Goal: Book appointment/travel/reservation

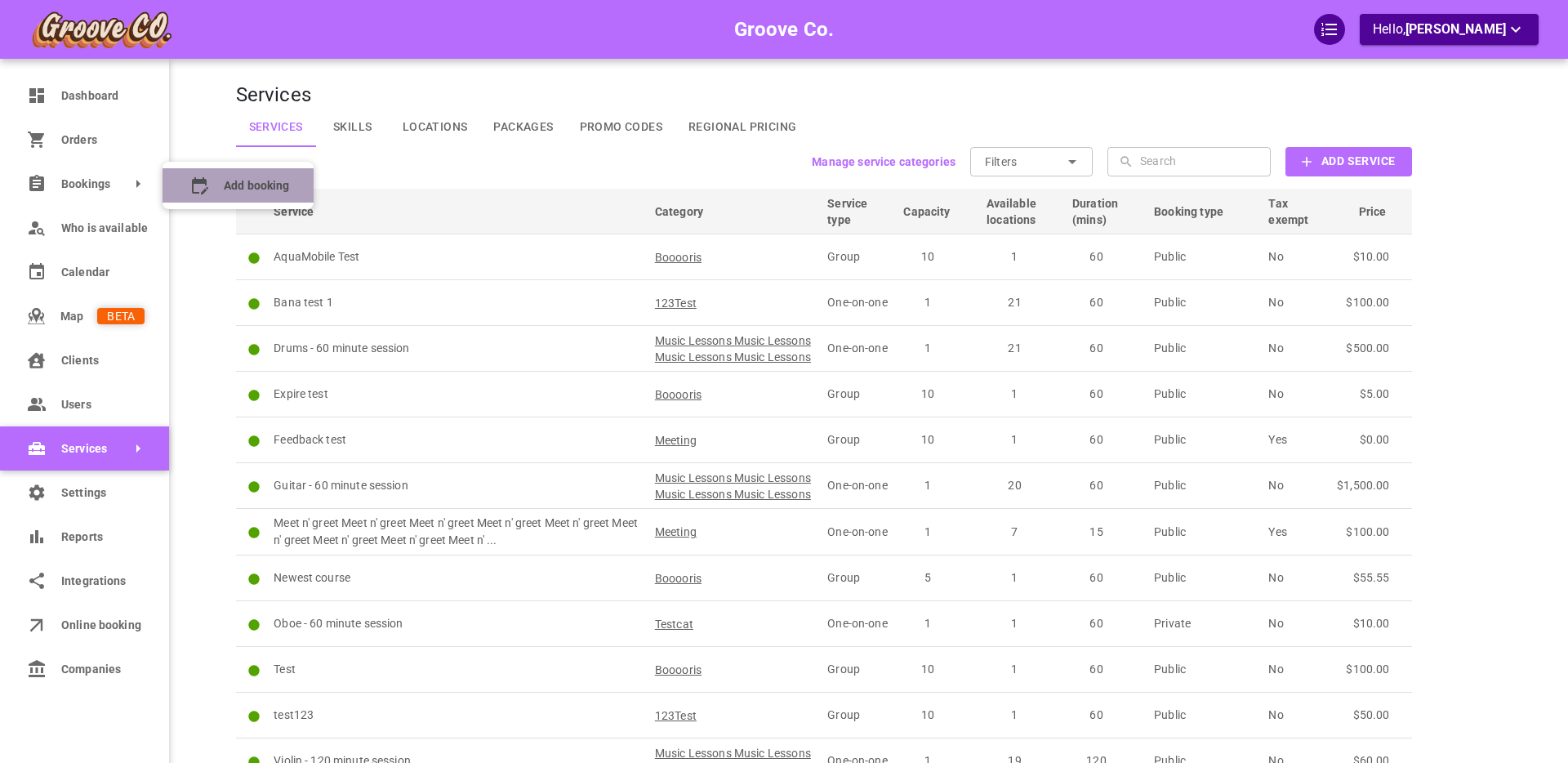
click at [205, 182] on icon at bounding box center [200, 186] width 16 height 17
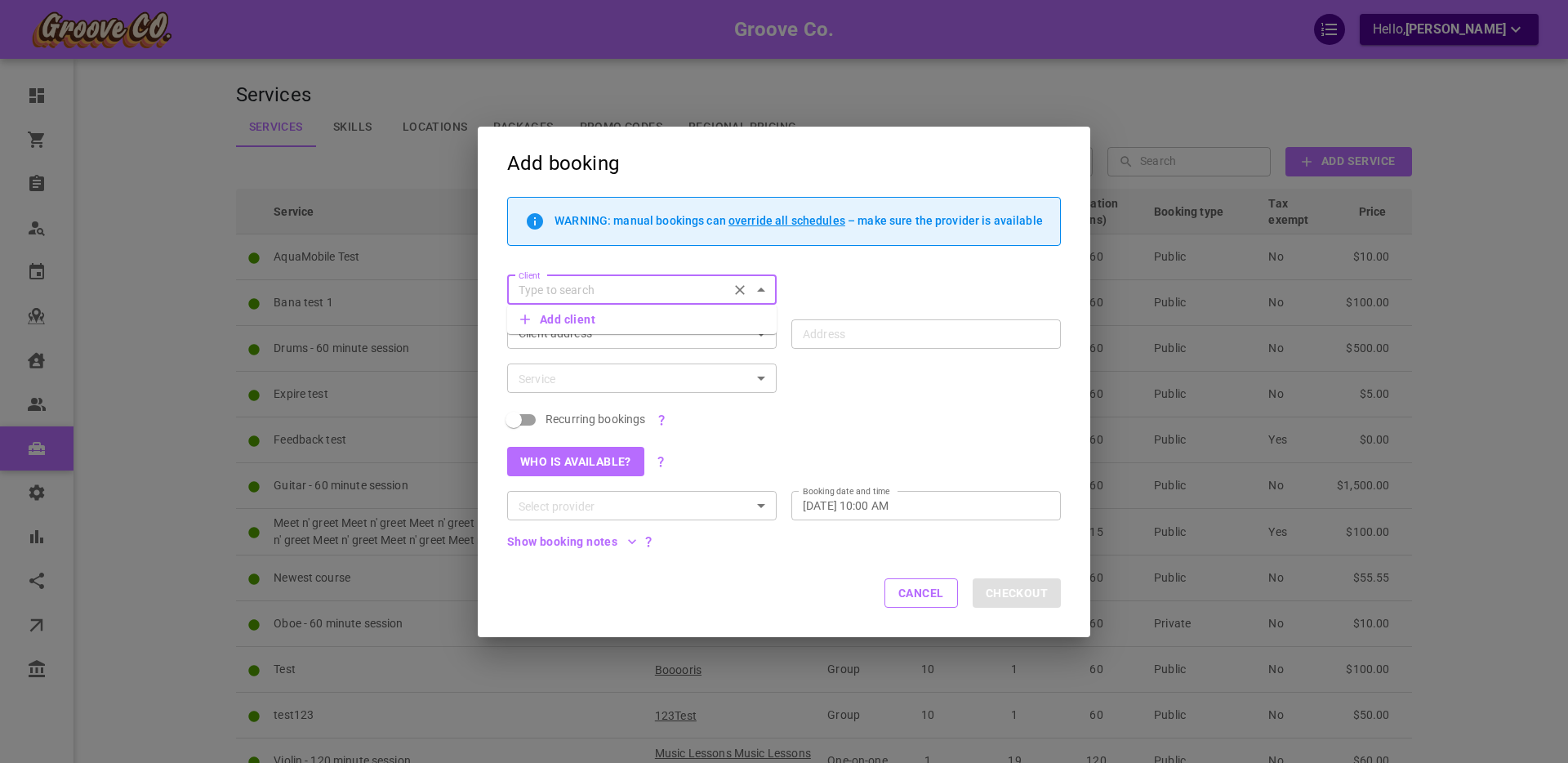
drag, startPoint x: 561, startPoint y: 366, endPoint x: 551, endPoint y: 372, distance: 11.7
click at [561, 366] on div "Service" at bounding box center [641, 378] width 269 height 29
click at [858, 331] on input "Address Address" at bounding box center [917, 333] width 245 height 20
click at [619, 287] on input "Client" at bounding box center [617, 289] width 211 height 20
click at [572, 322] on span "[PERSON_NAME][EMAIL_ADDRESS][DOMAIN_NAME]" at bounding box center [642, 326] width 244 height 11
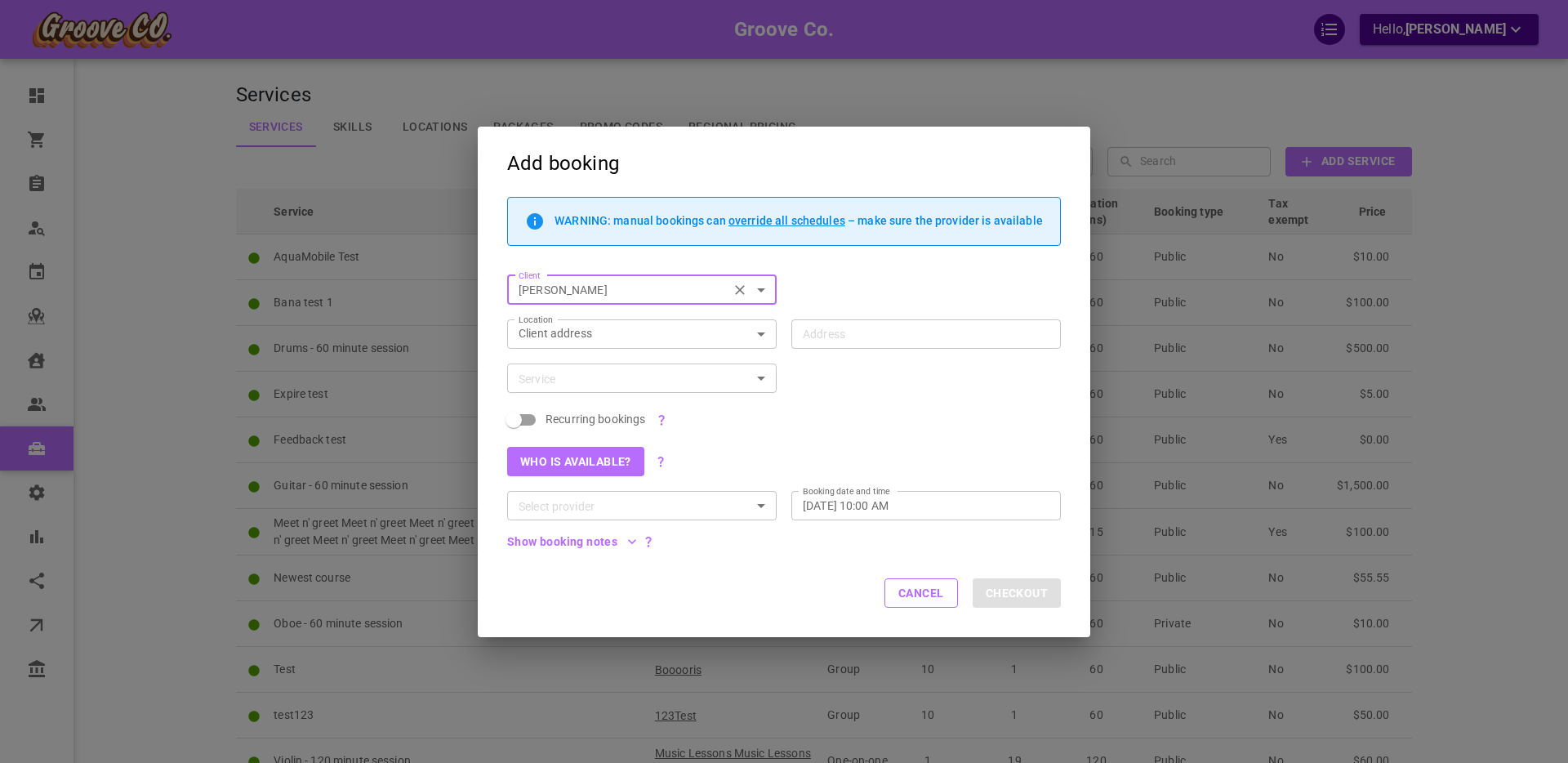
type input "[PERSON_NAME]"
type input "[STREET_ADDRESS]"
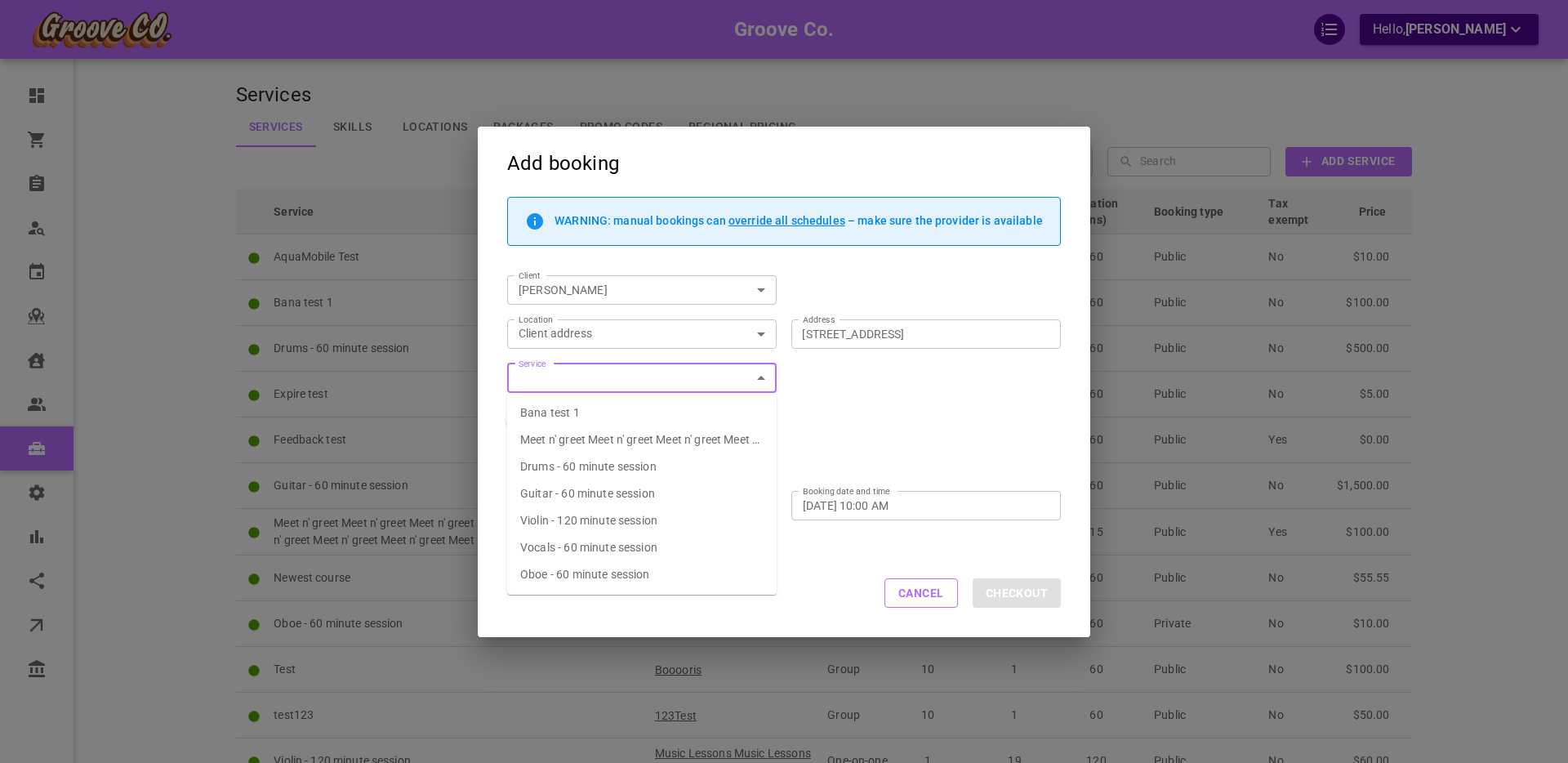
click at [574, 467] on span "Drums - 60 minute session" at bounding box center [588, 466] width 136 height 13
type input "Drums - 60 minute session"
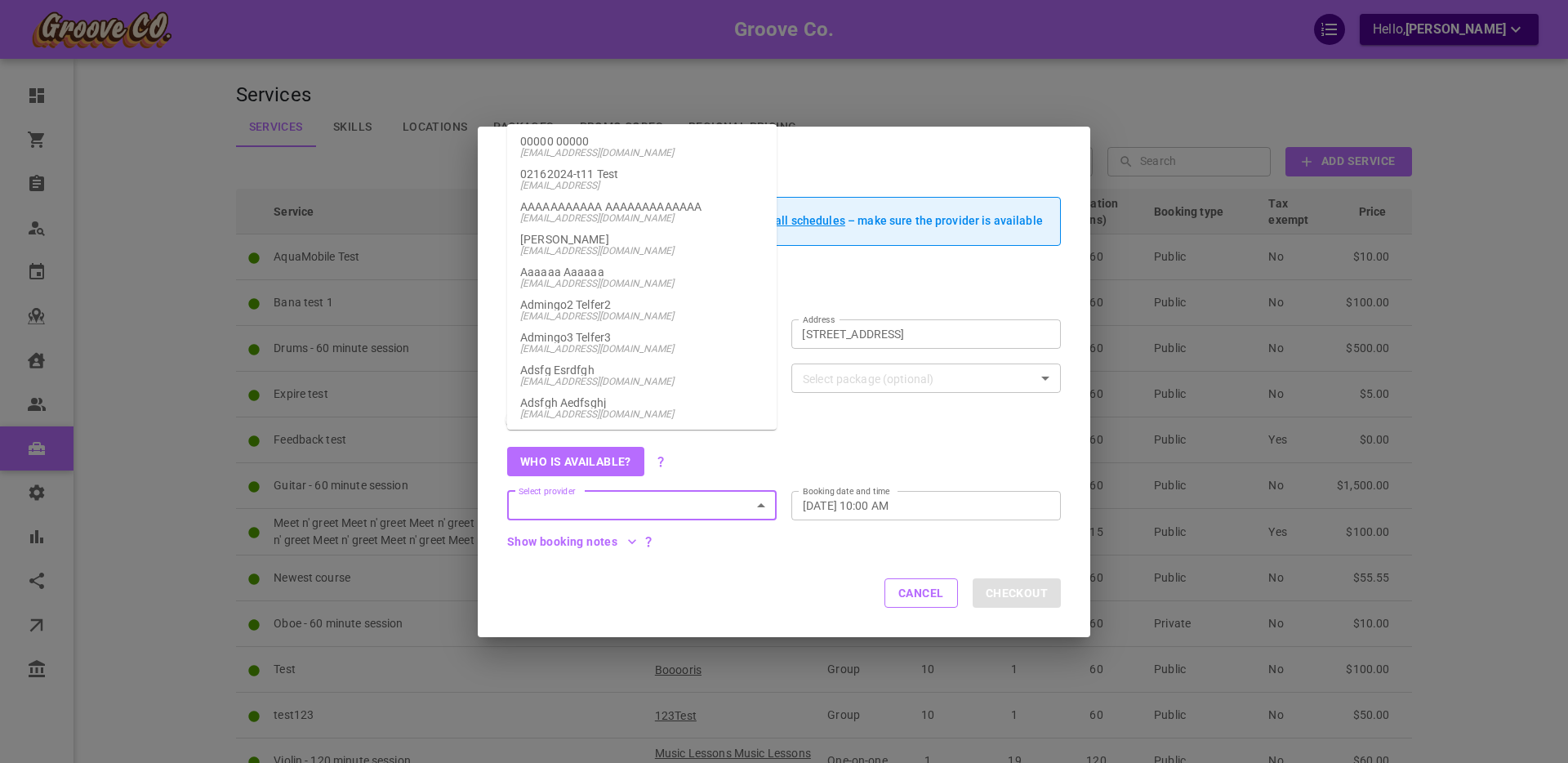
click at [587, 506] on input "Select provider" at bounding box center [628, 505] width 233 height 20
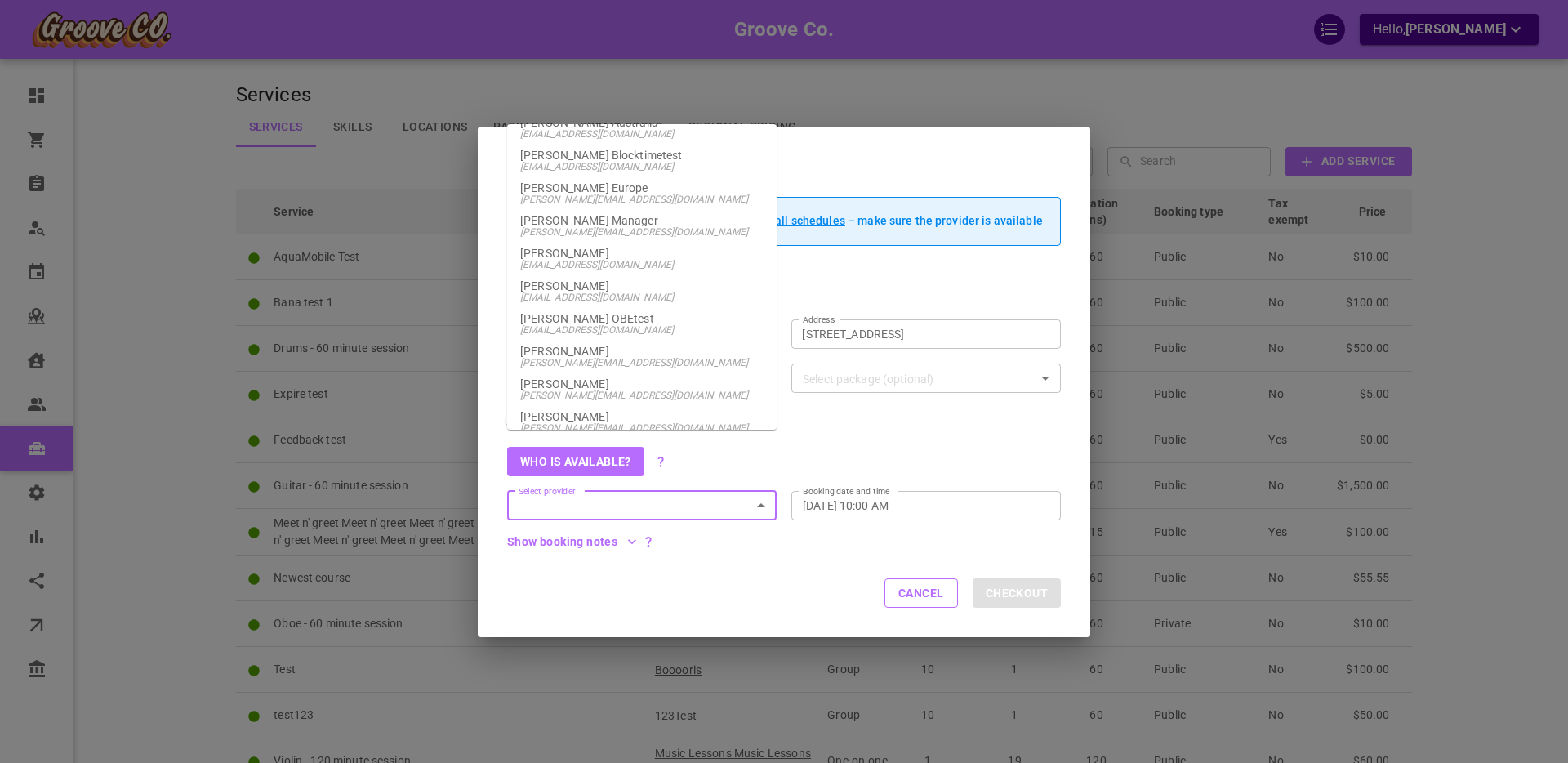
scroll to position [949, 0]
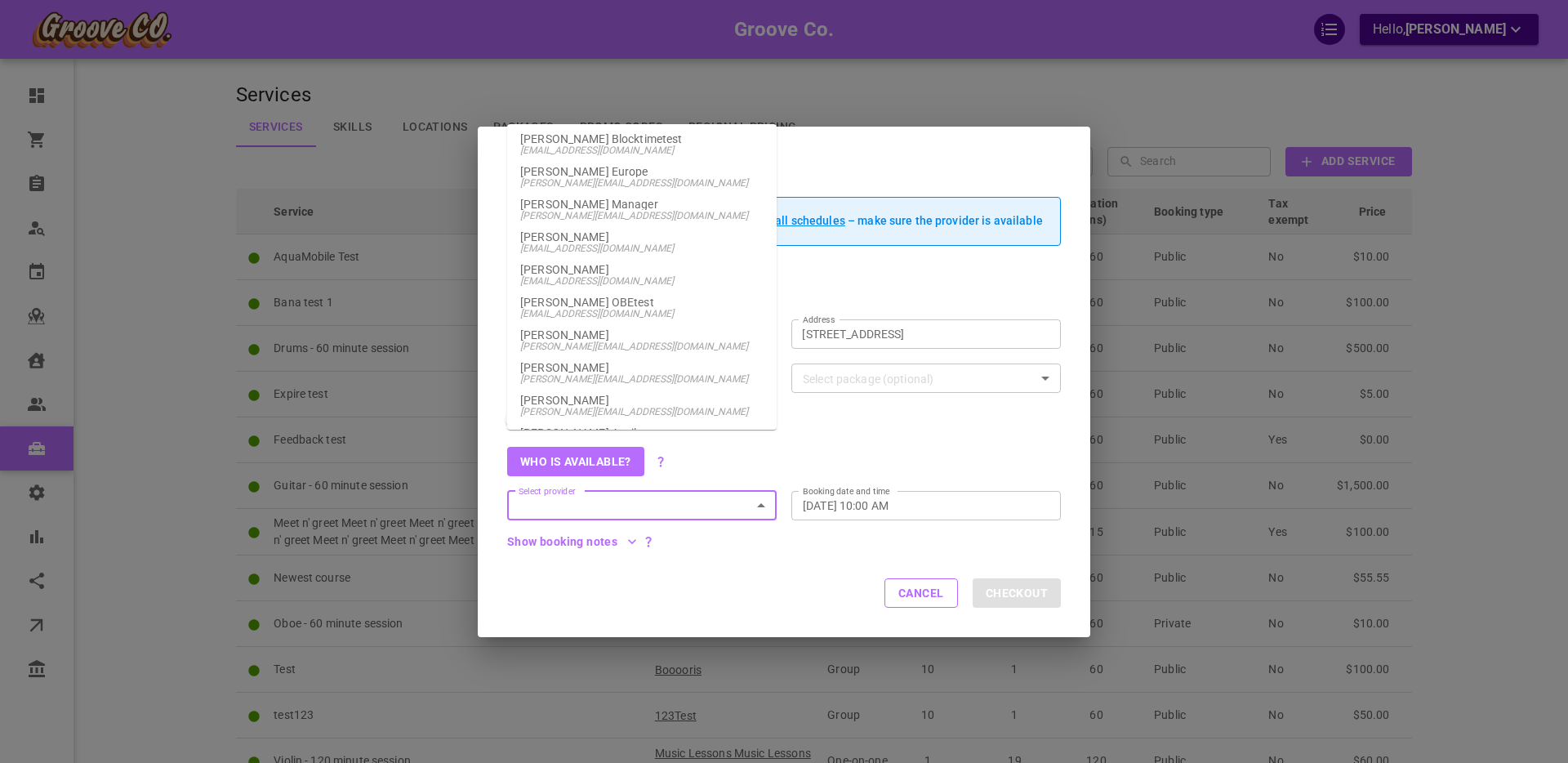
click at [597, 352] on span "[PERSON_NAME][EMAIL_ADDRESS][DOMAIN_NAME]" at bounding box center [642, 346] width 244 height 11
type input "[PERSON_NAME]"
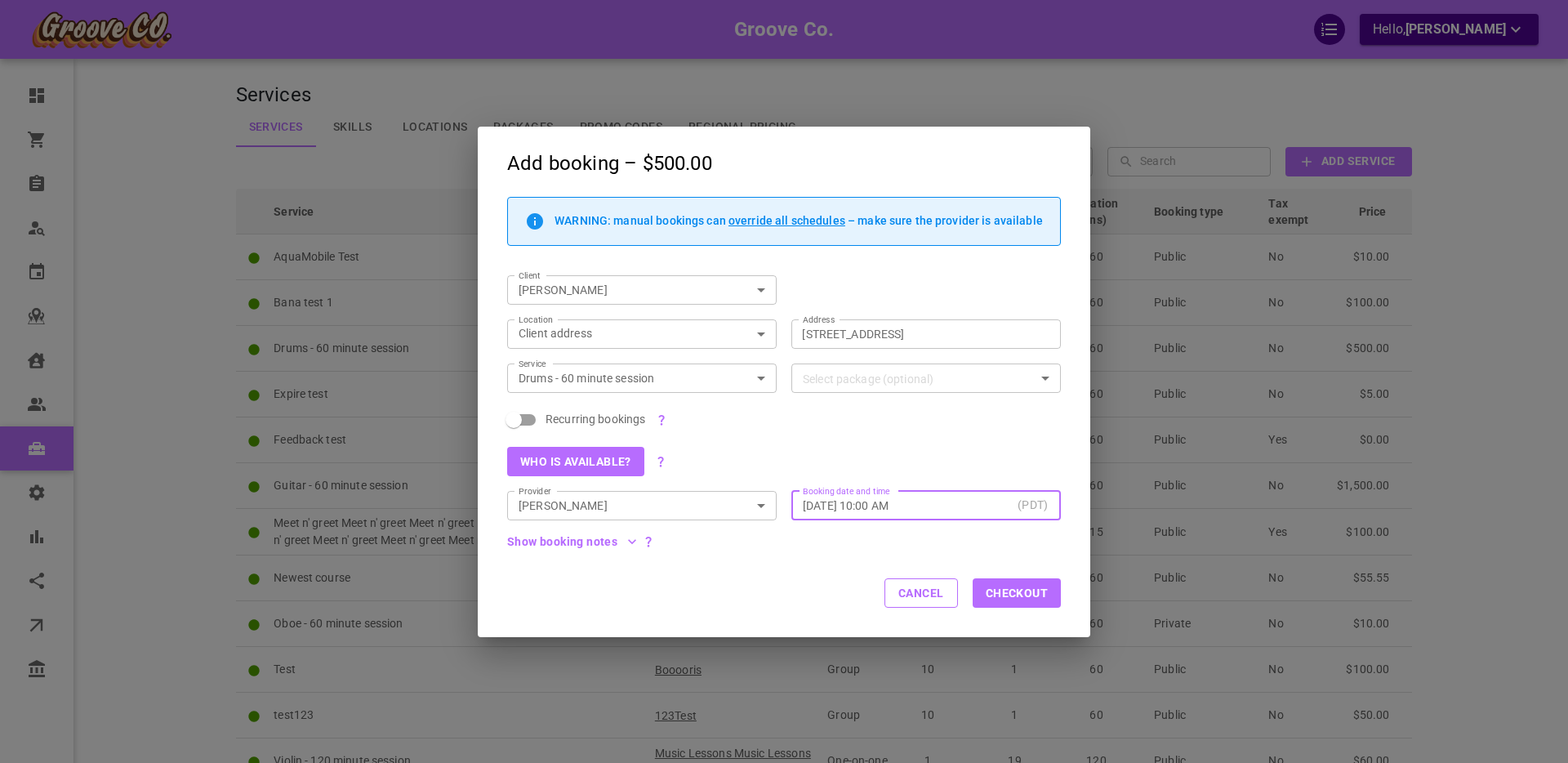
drag, startPoint x: 892, startPoint y: 593, endPoint x: 903, endPoint y: 591, distance: 11.2
click at [893, 593] on button "Cancel" at bounding box center [921, 593] width 73 height 29
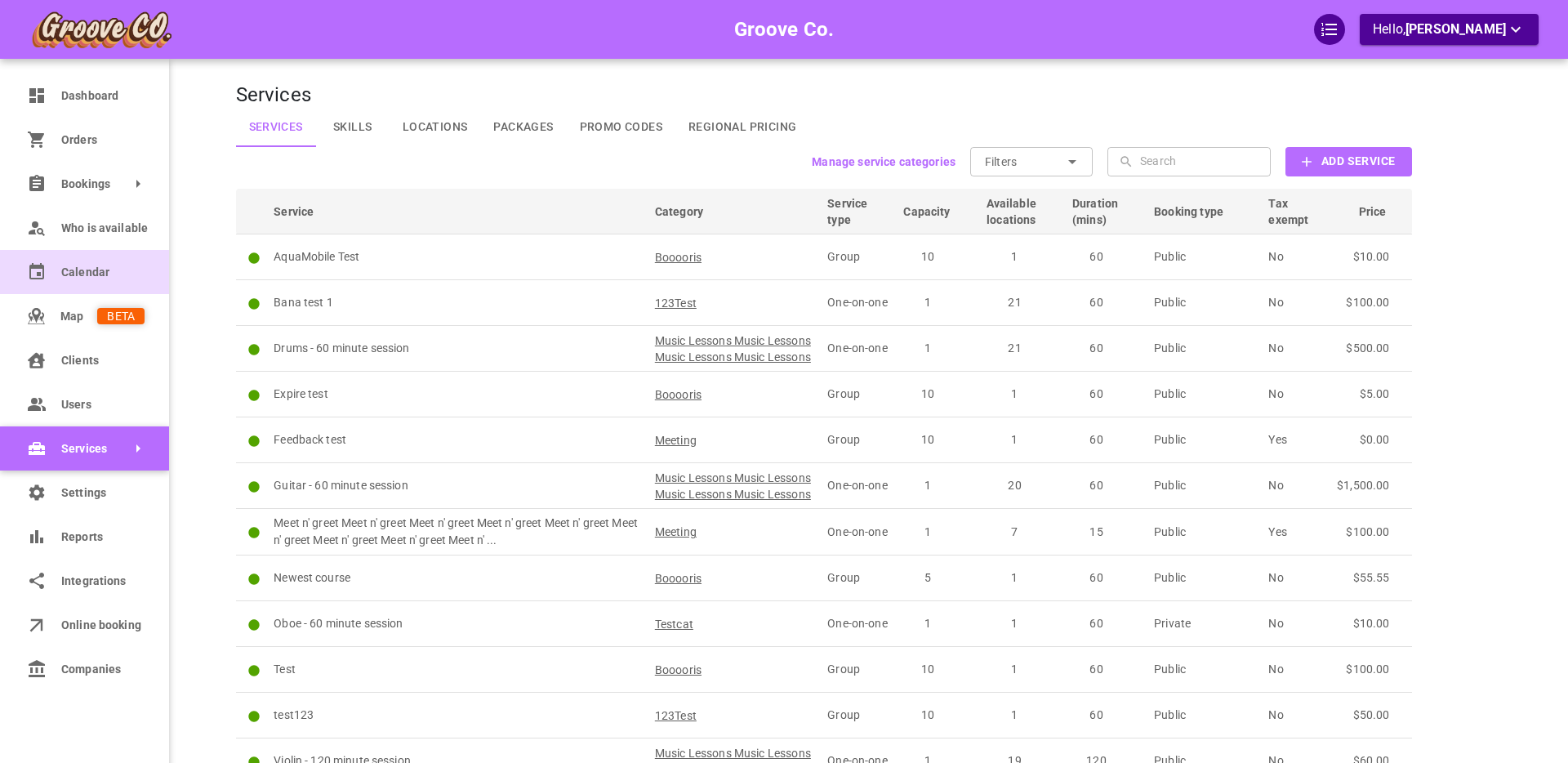
click at [73, 268] on span "Calendar" at bounding box center [103, 272] width 84 height 17
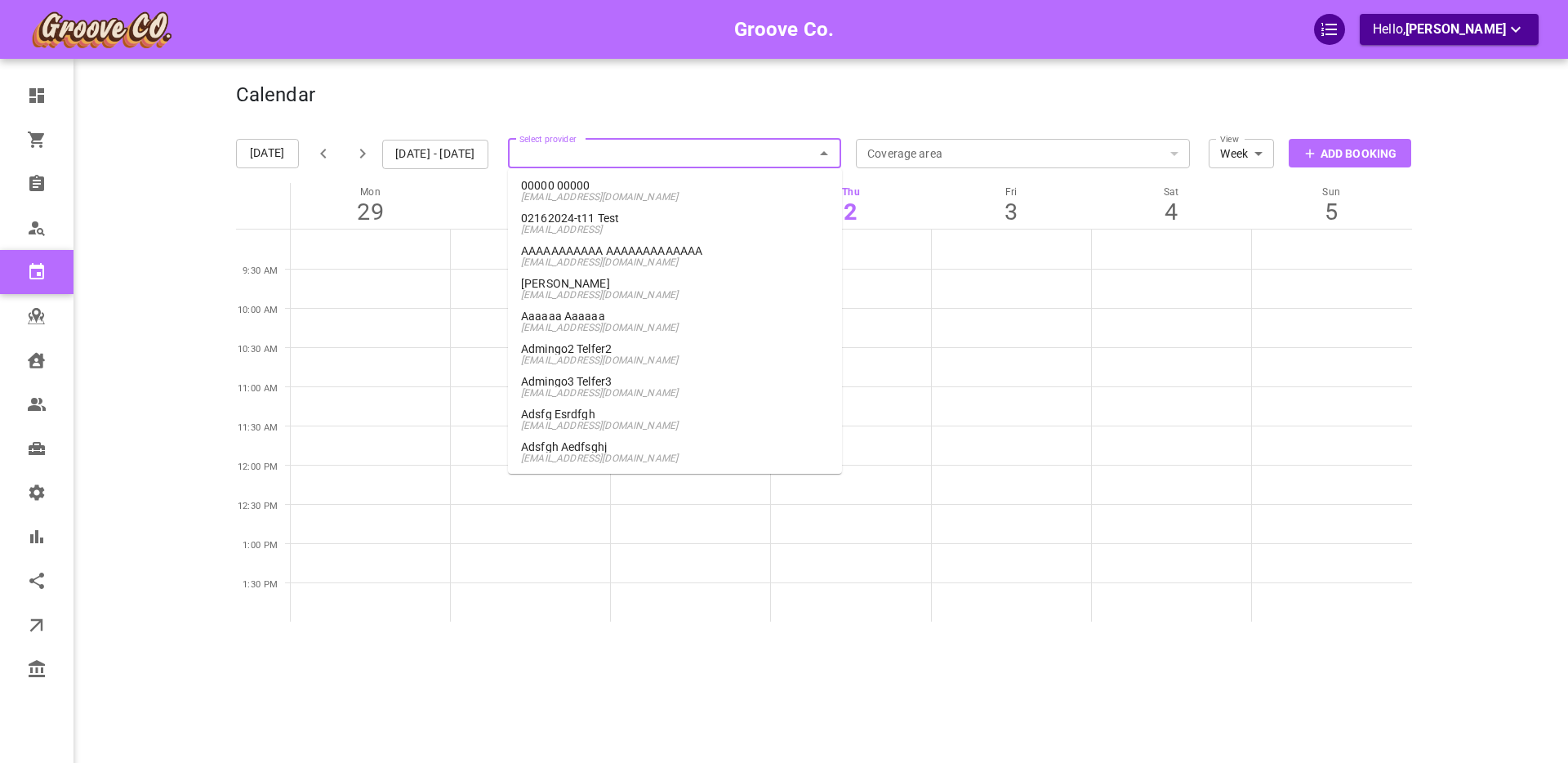
click at [586, 155] on input "Select provider" at bounding box center [675, 153] width 334 height 36
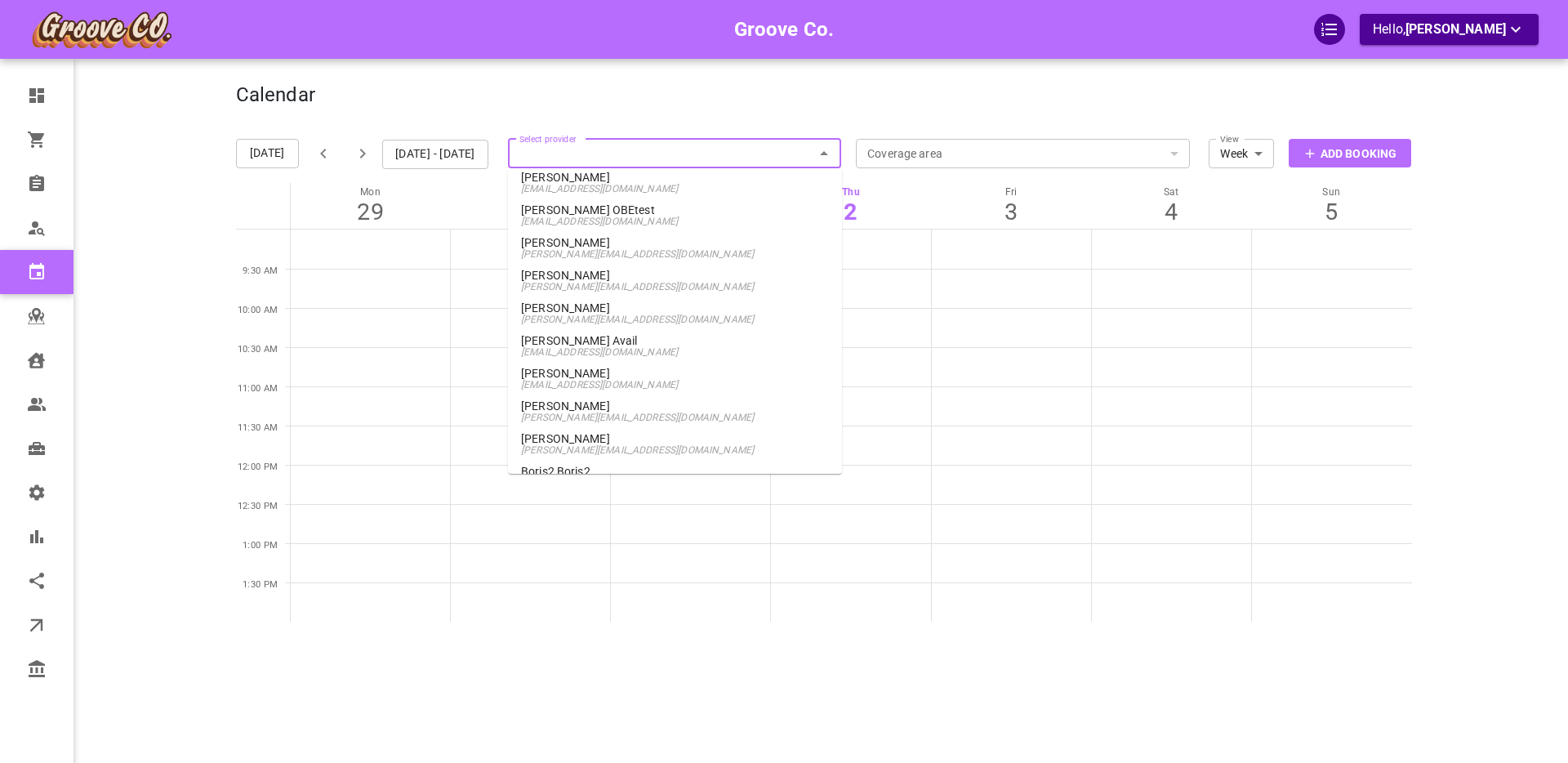
scroll to position [1082, 0]
click at [584, 252] on span "[PERSON_NAME][EMAIL_ADDRESS][DOMAIN_NAME]" at bounding box center [676, 258] width 308 height 11
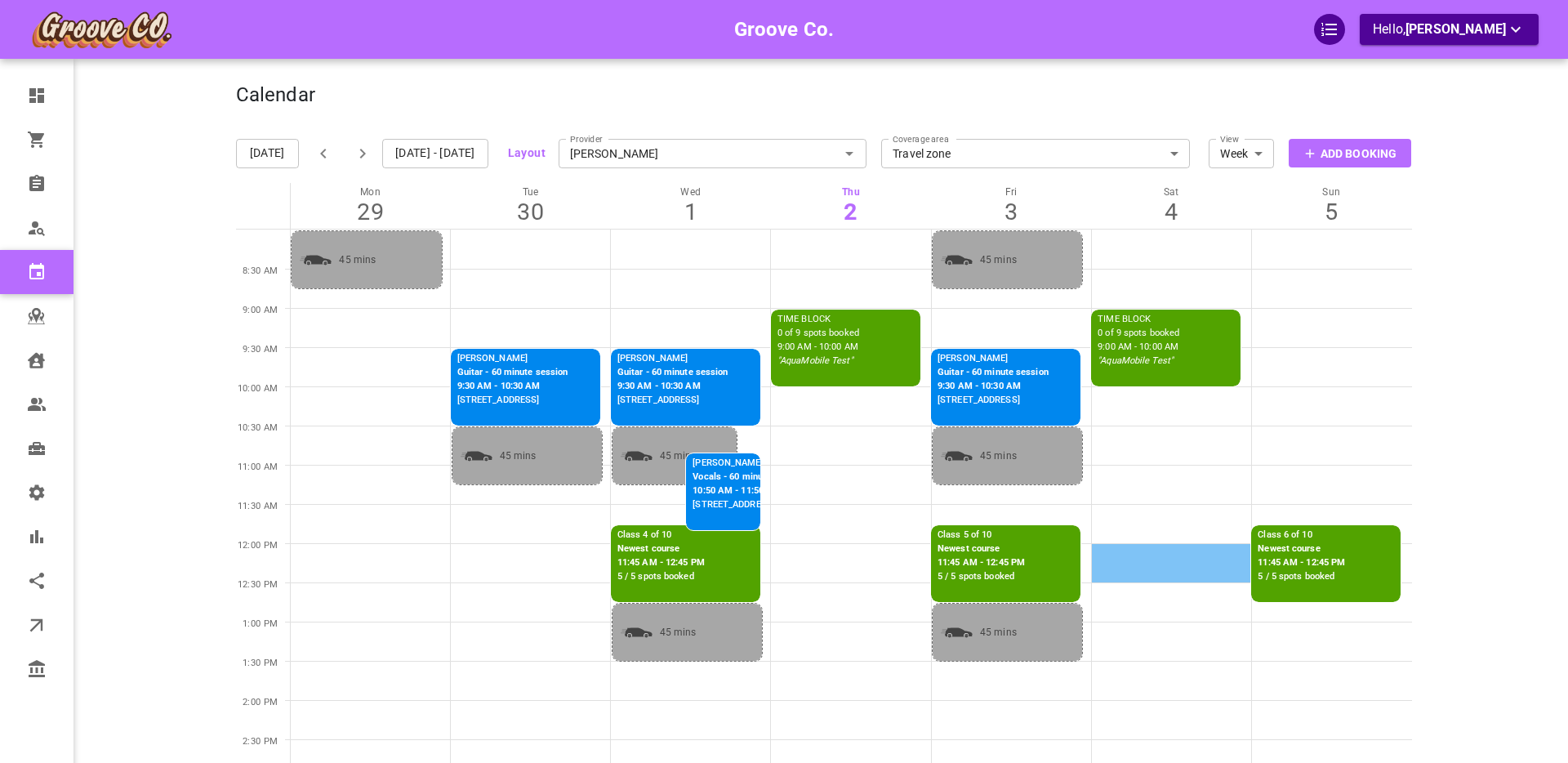
click at [1142, 538] on td at bounding box center [1171, 523] width 160 height 39
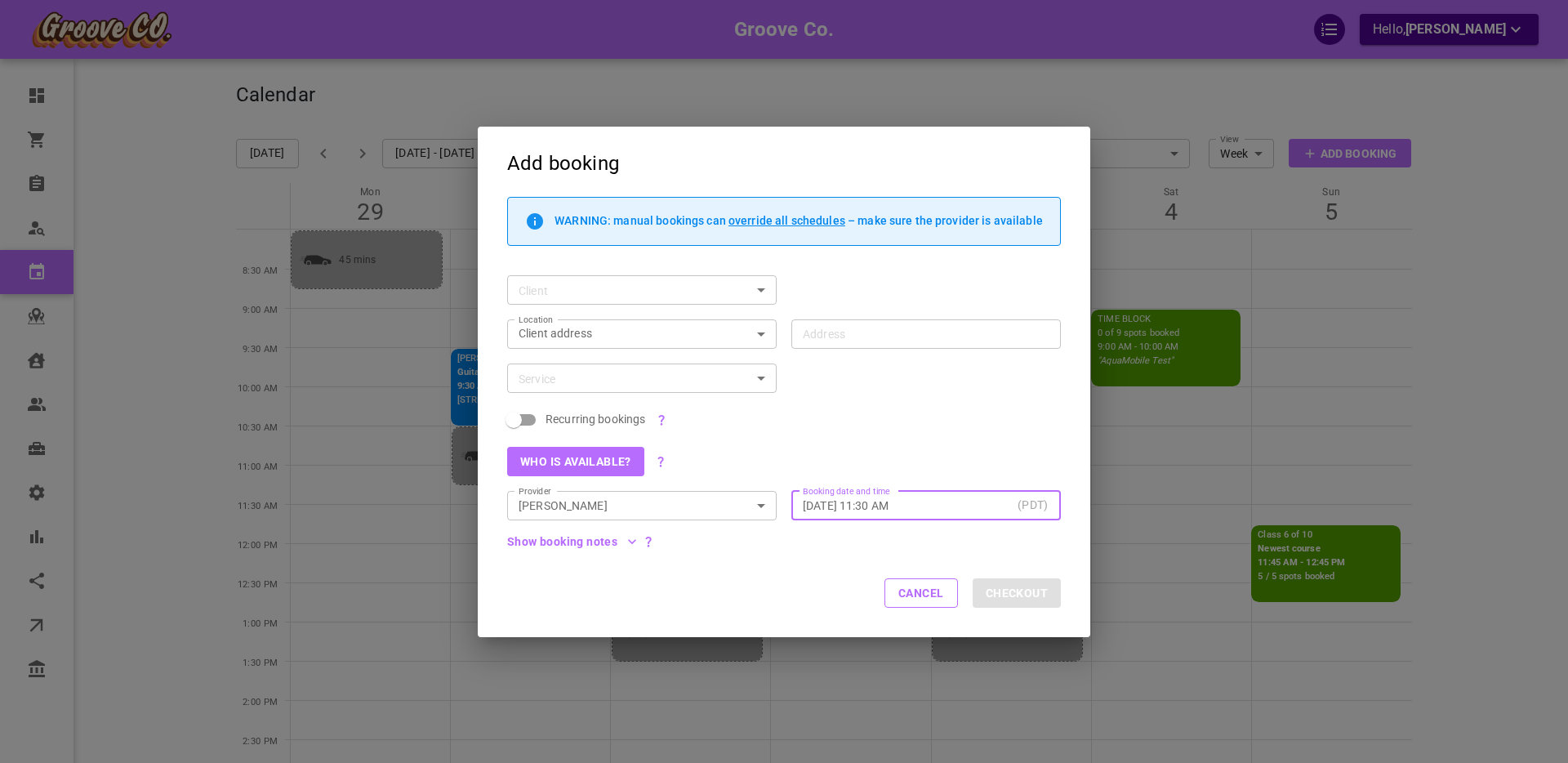
click at [924, 510] on input "[DATE] 11:30 AM" at bounding box center [907, 504] width 208 height 16
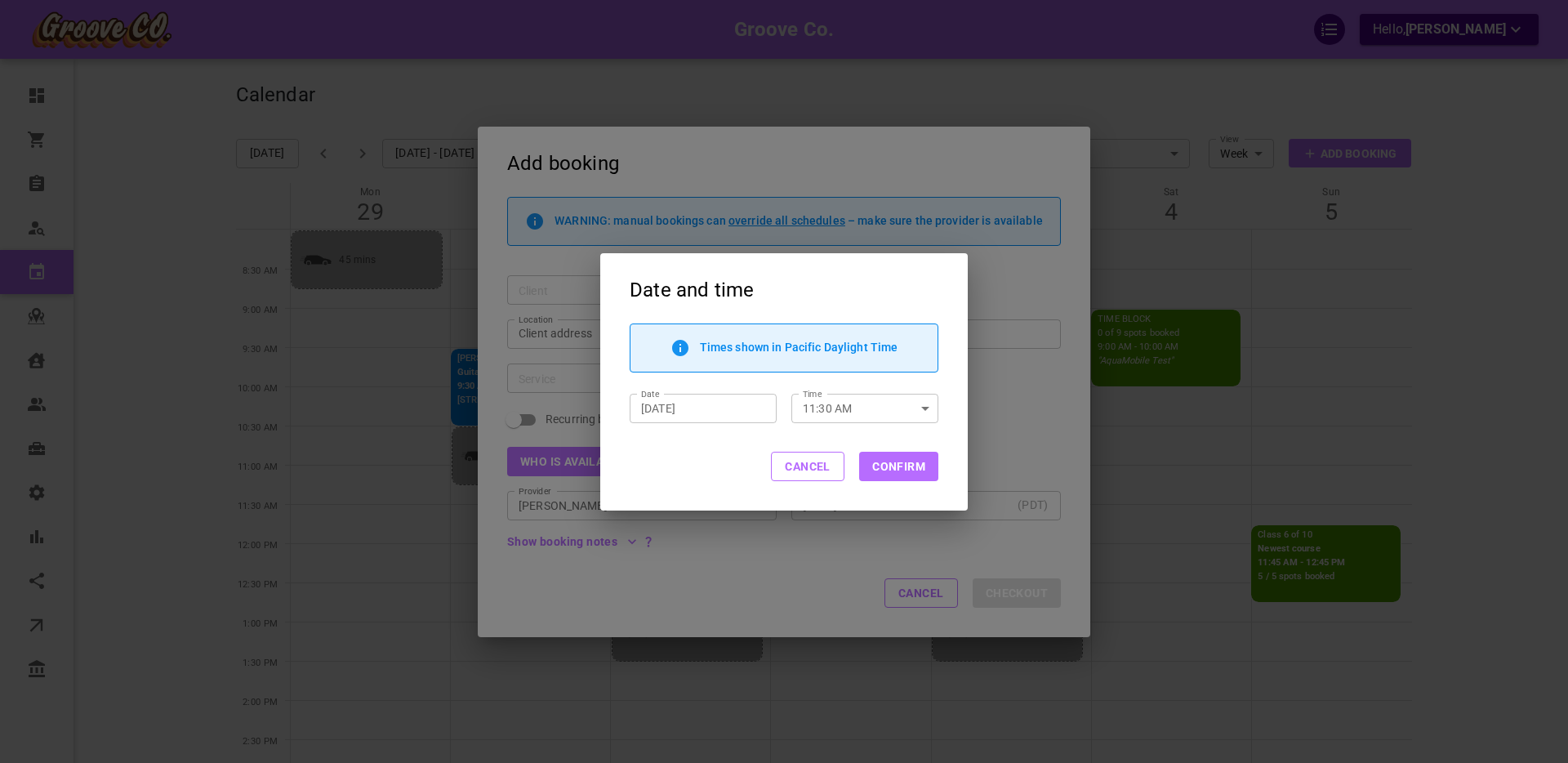
click at [811, 470] on button "Cancel" at bounding box center [807, 466] width 73 height 29
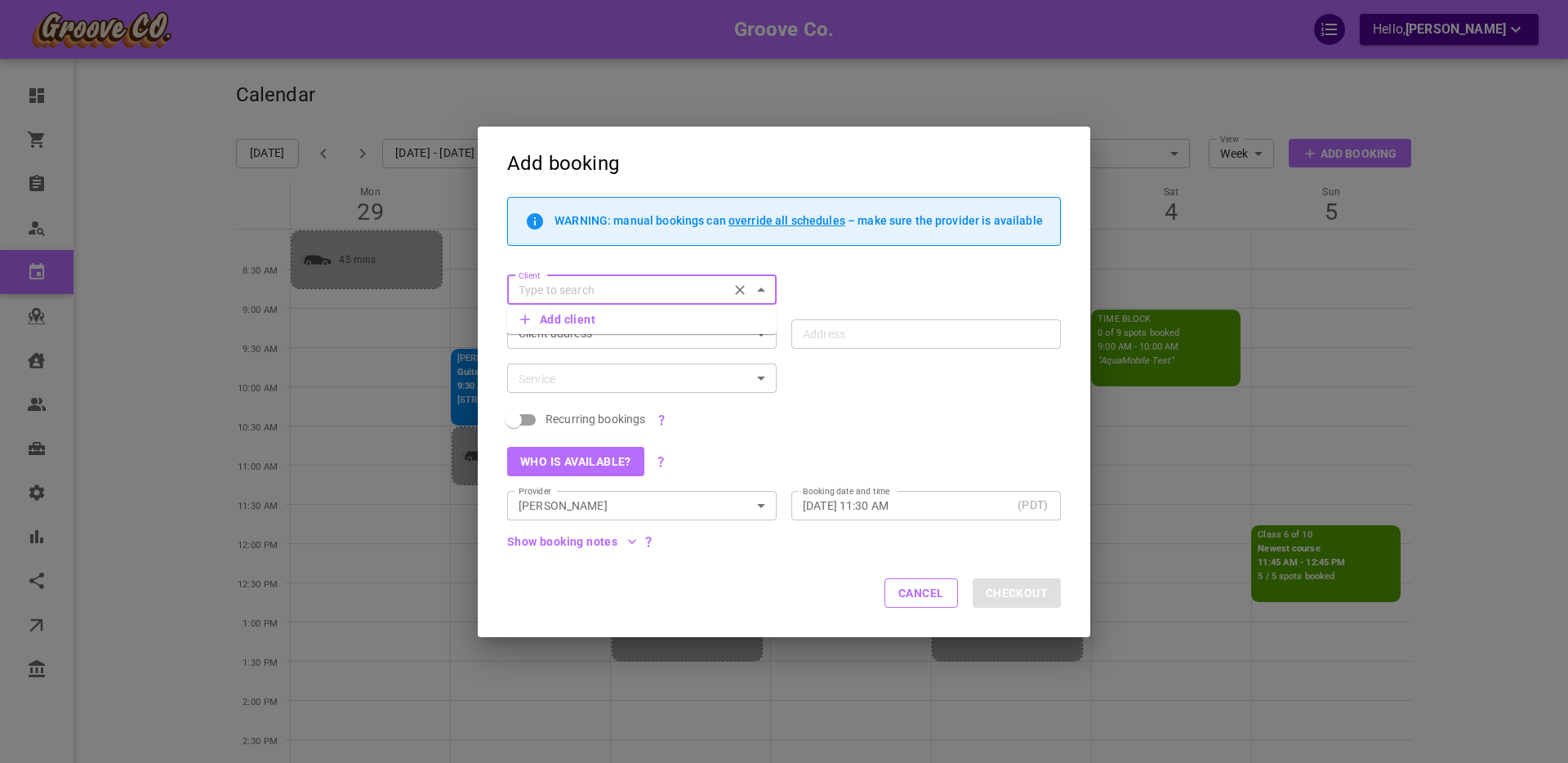
click at [631, 284] on input "Client" at bounding box center [617, 289] width 211 height 20
click at [613, 319] on p "[PERSON_NAME]" at bounding box center [642, 315] width 244 height 11
type input "[PERSON_NAME]"
type input "[STREET_ADDRESS]"
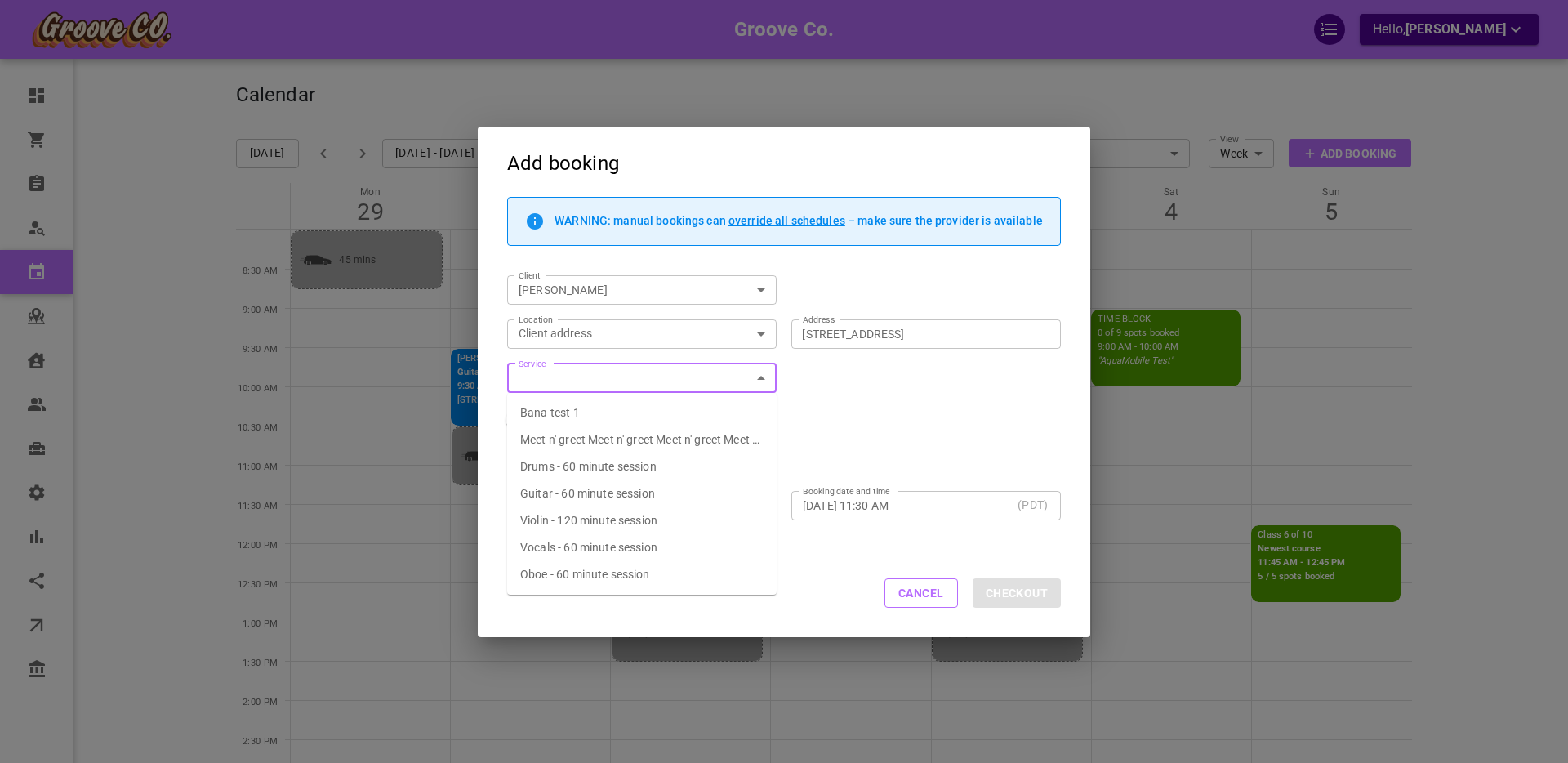
click at [584, 470] on span "Drums - 60 minute session" at bounding box center [588, 466] width 136 height 13
type input "Drums - 60 minute session"
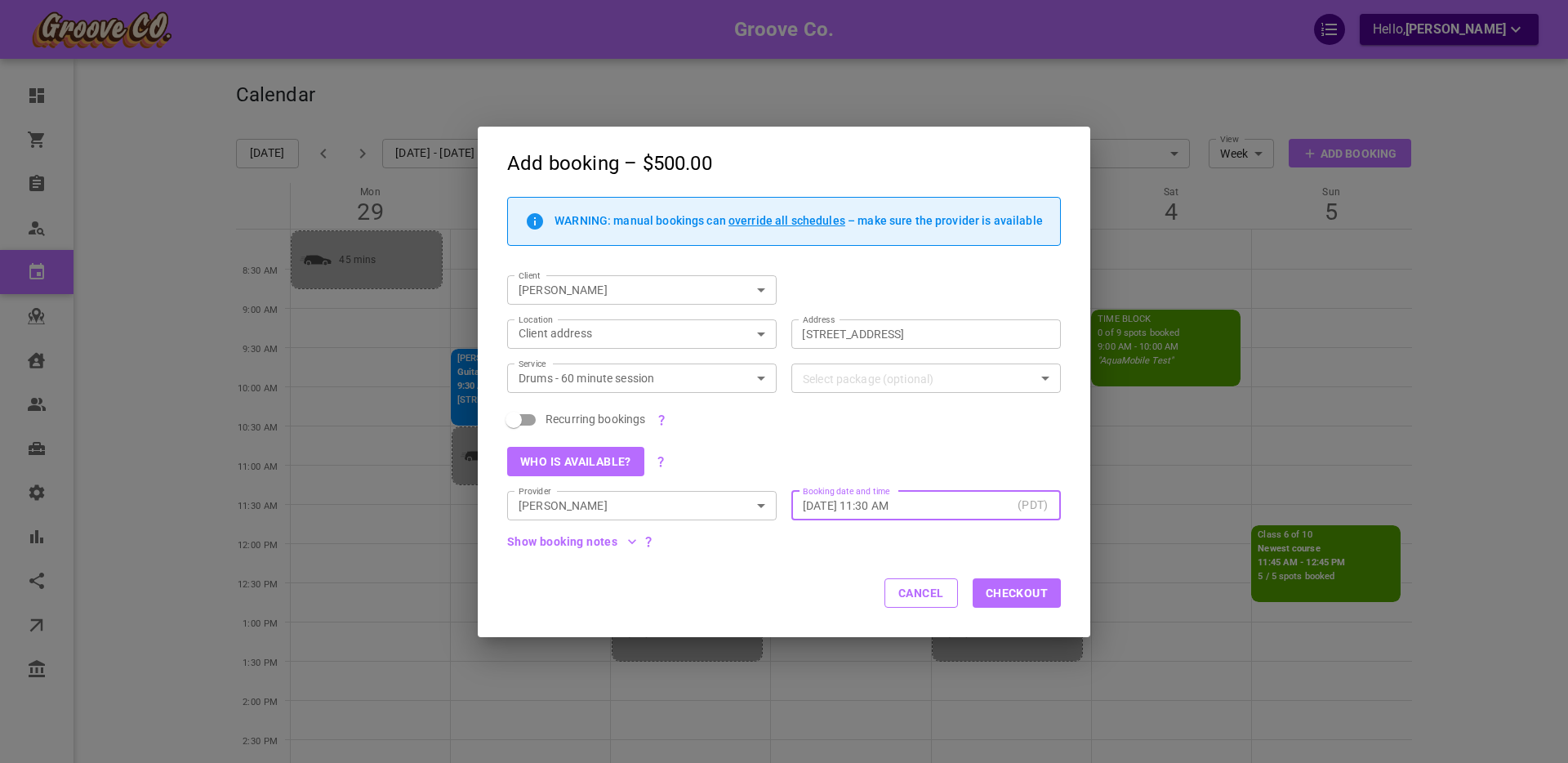
click at [837, 504] on input "[DATE] 11:30 AM" at bounding box center [907, 504] width 208 height 16
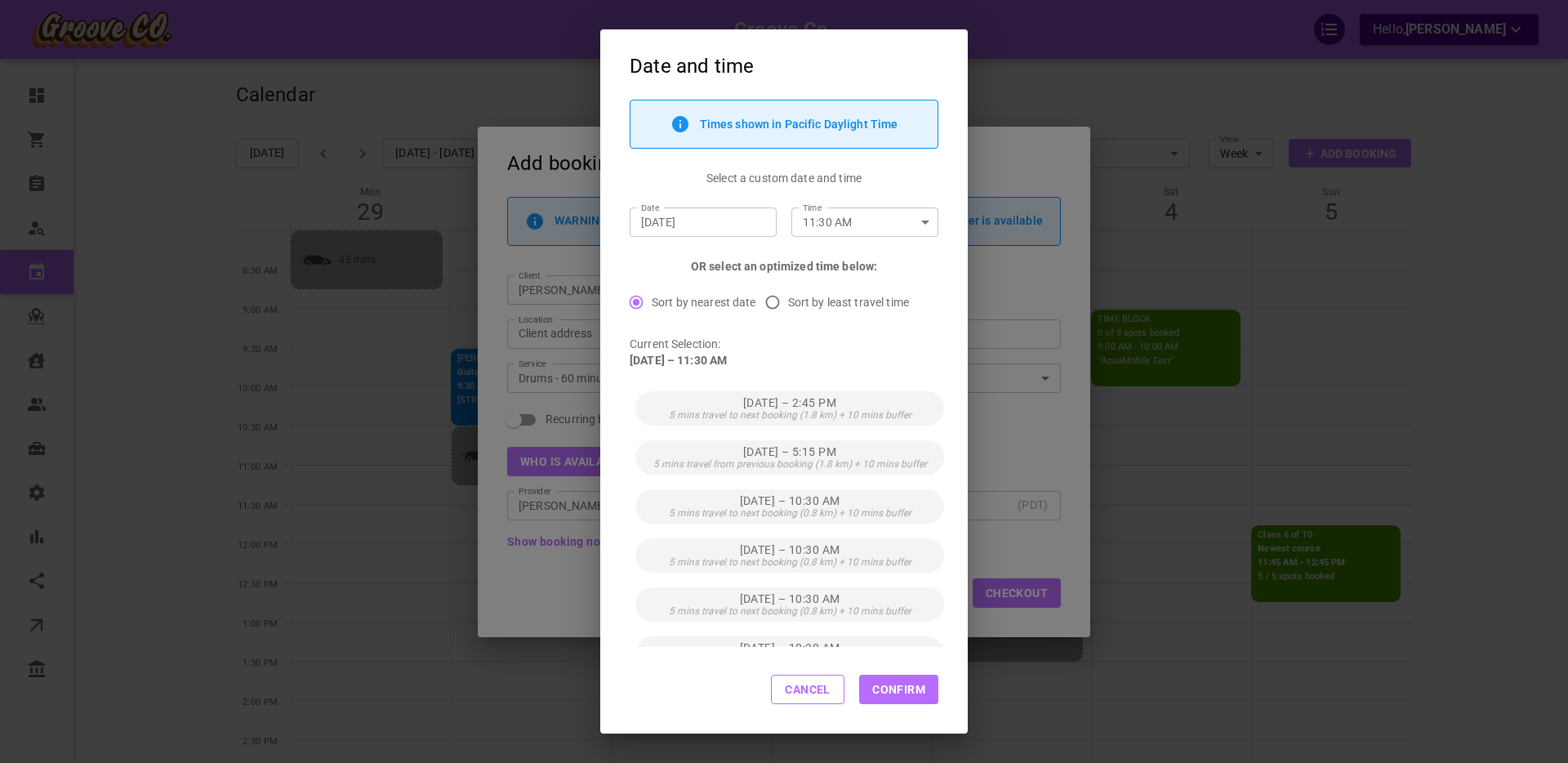
click at [802, 689] on button "Cancel" at bounding box center [807, 689] width 73 height 29
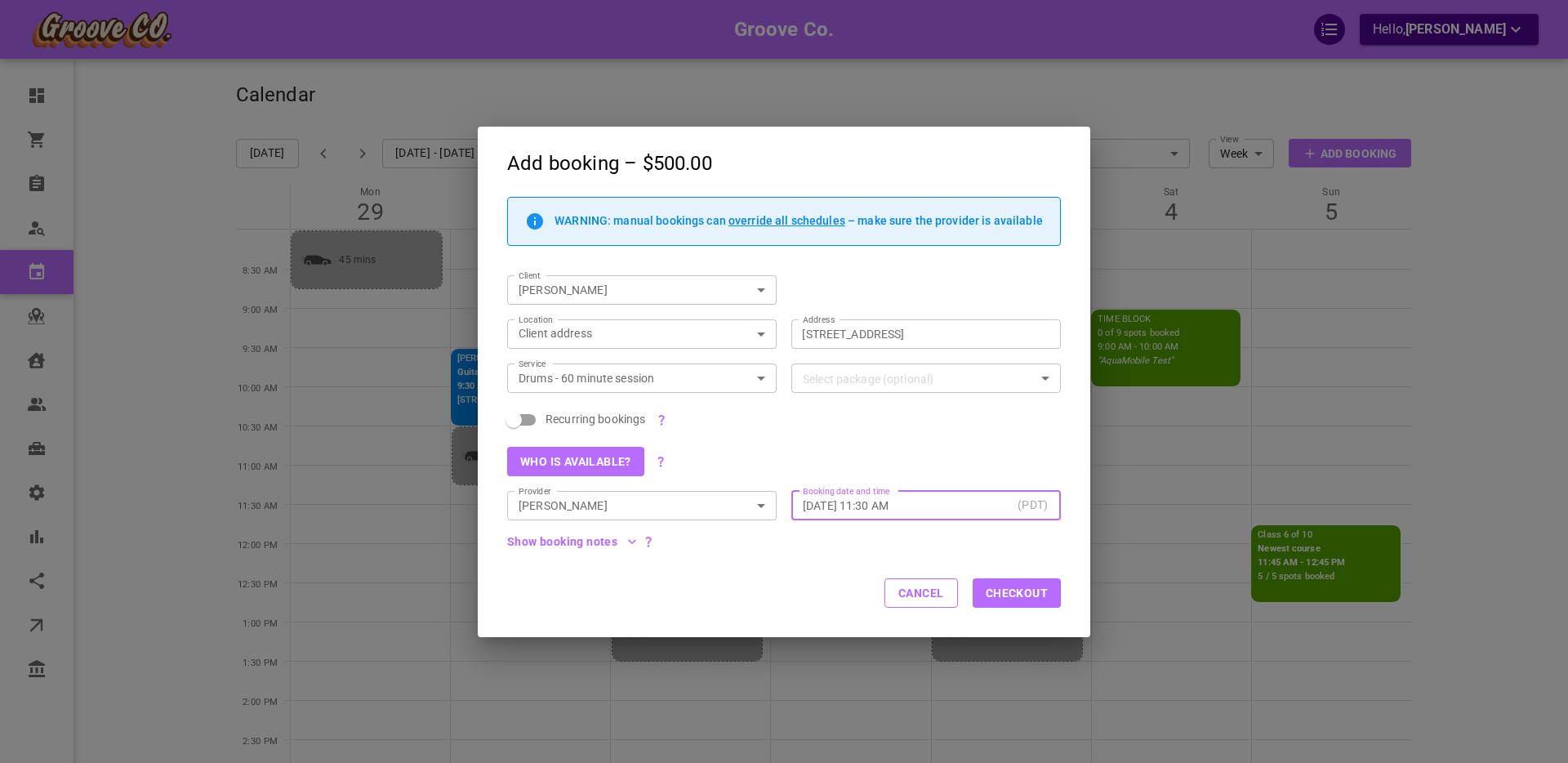
click at [926, 602] on button "Cancel" at bounding box center [921, 593] width 73 height 29
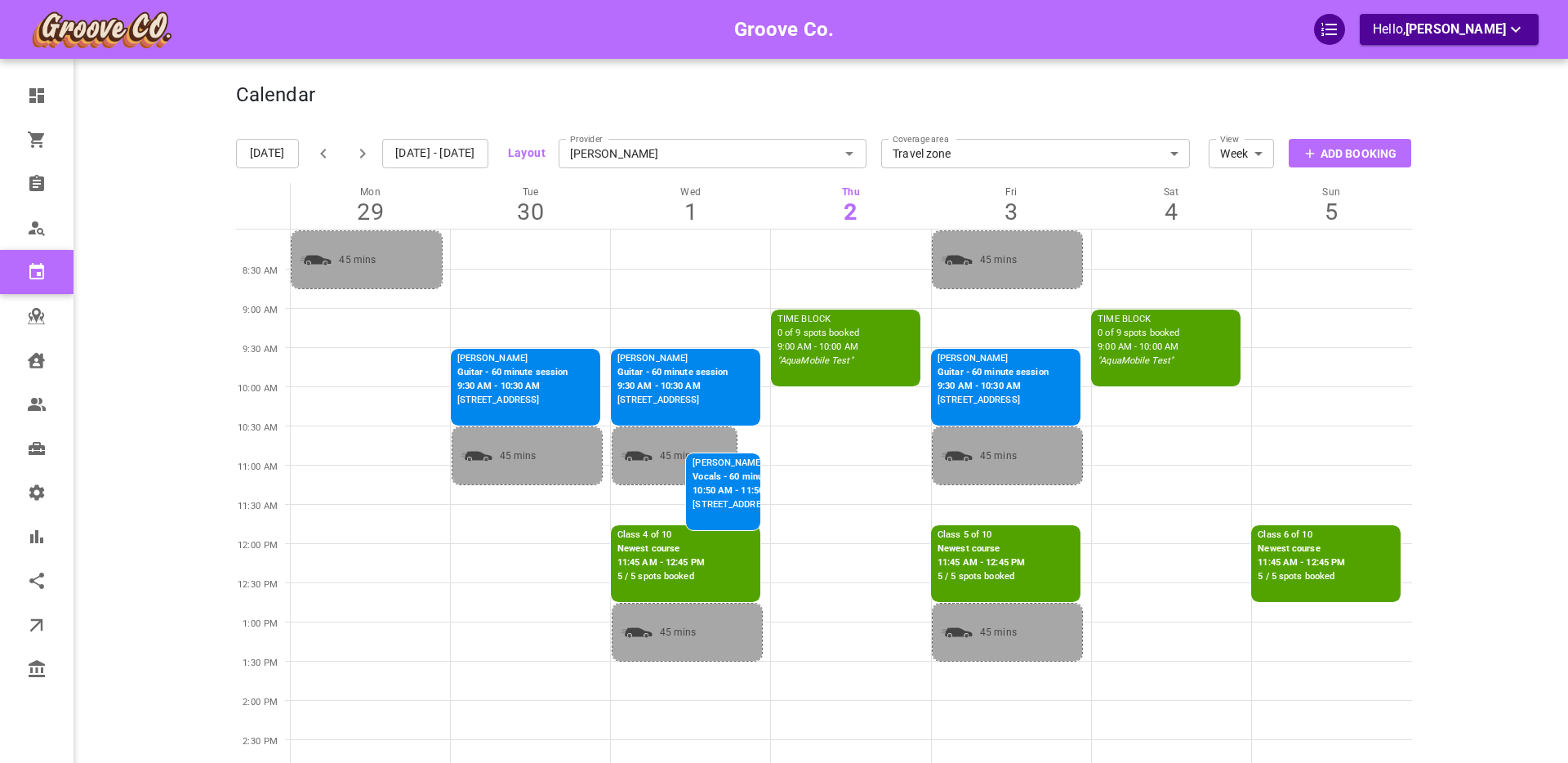
click at [1159, 520] on td at bounding box center [1171, 523] width 160 height 39
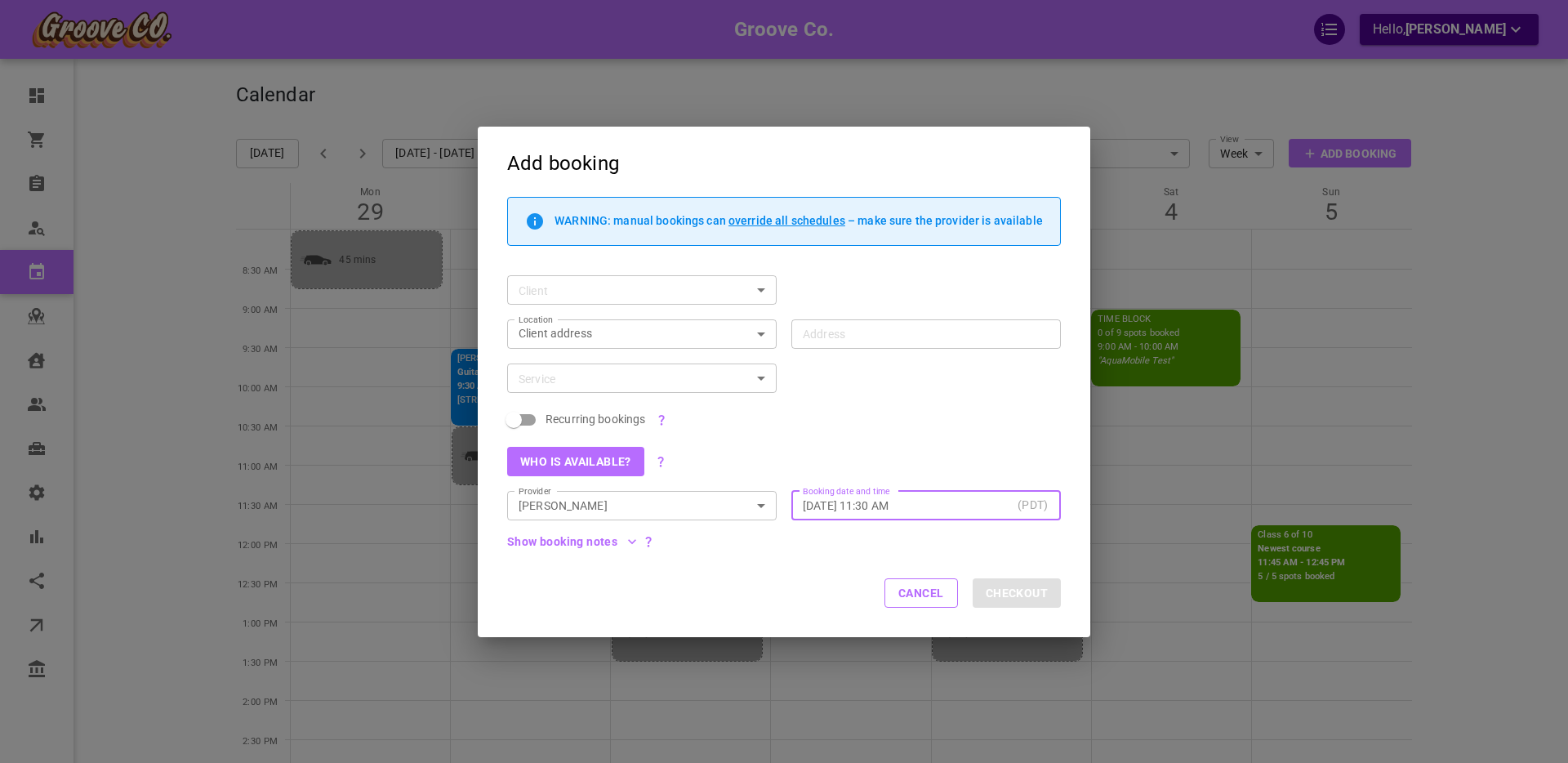
click at [844, 506] on input "[DATE] 11:30 AM" at bounding box center [907, 504] width 208 height 16
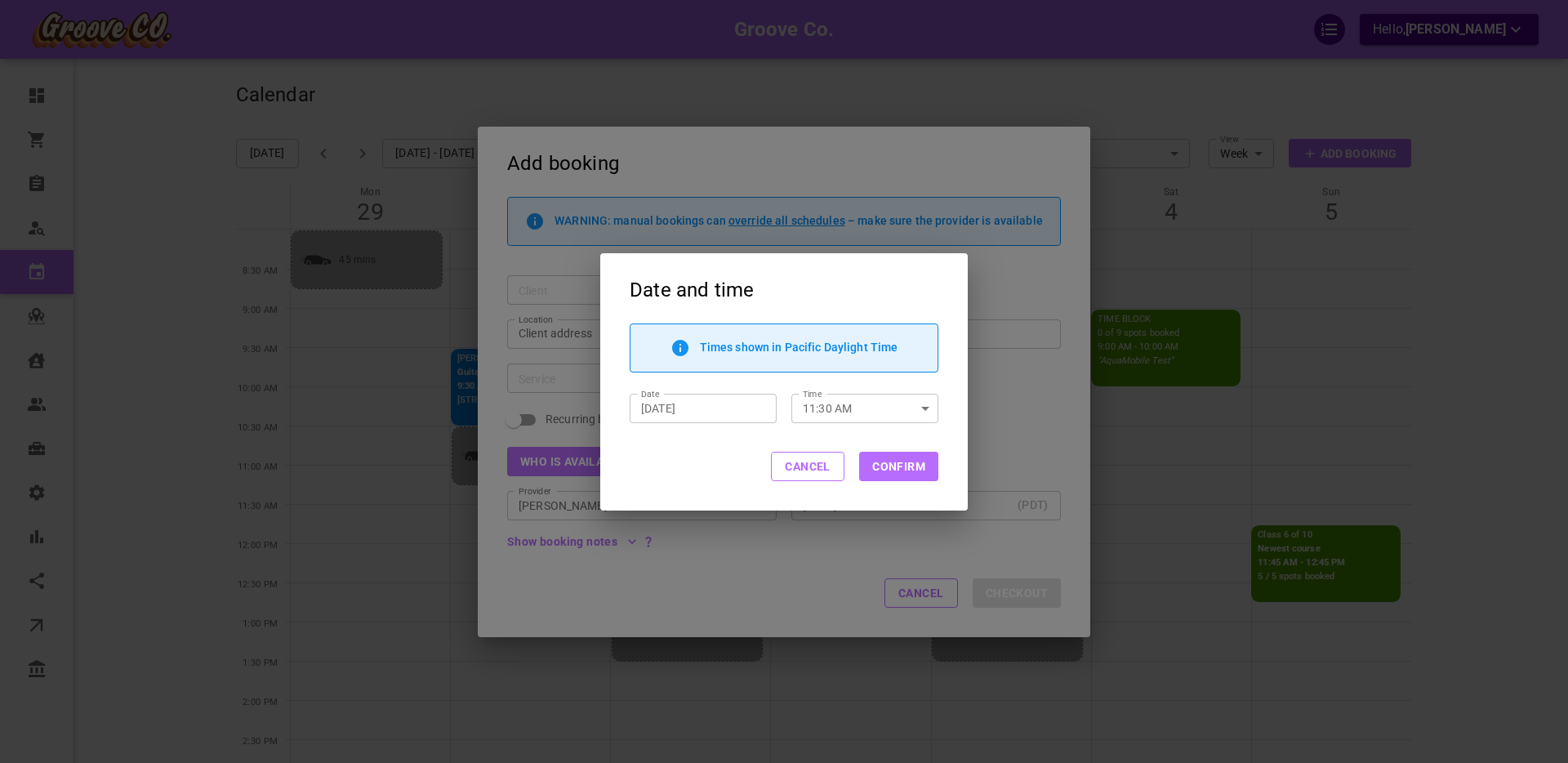
click at [672, 412] on input "[DATE]" at bounding box center [703, 407] width 124 height 16
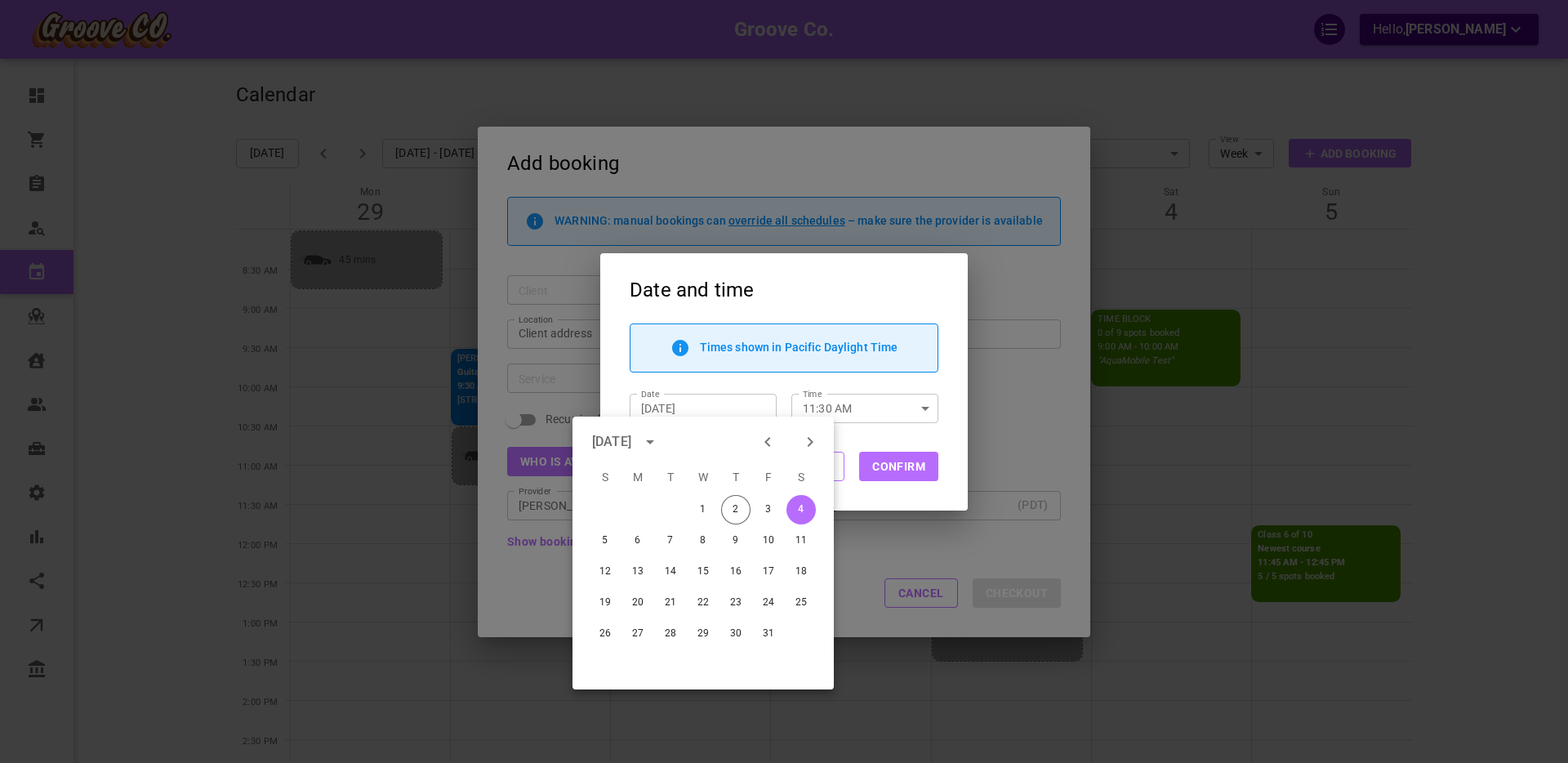
click at [952, 399] on div "Times shown in Pacific Daylight Time Date [DATE] Date Time 11:30 AM Time" at bounding box center [784, 373] width 367 height 100
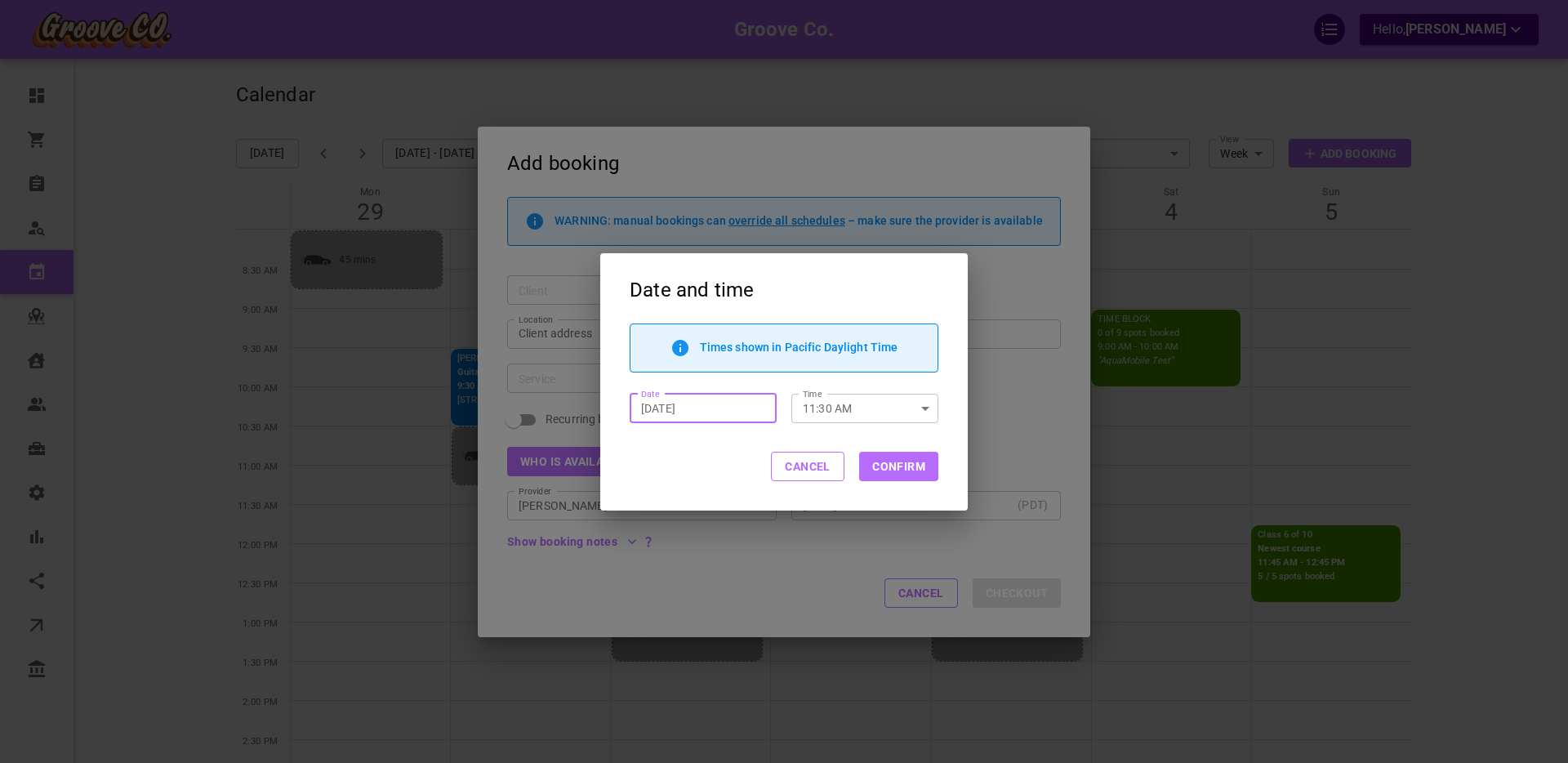
click at [727, 402] on input "[DATE]" at bounding box center [703, 407] width 124 height 16
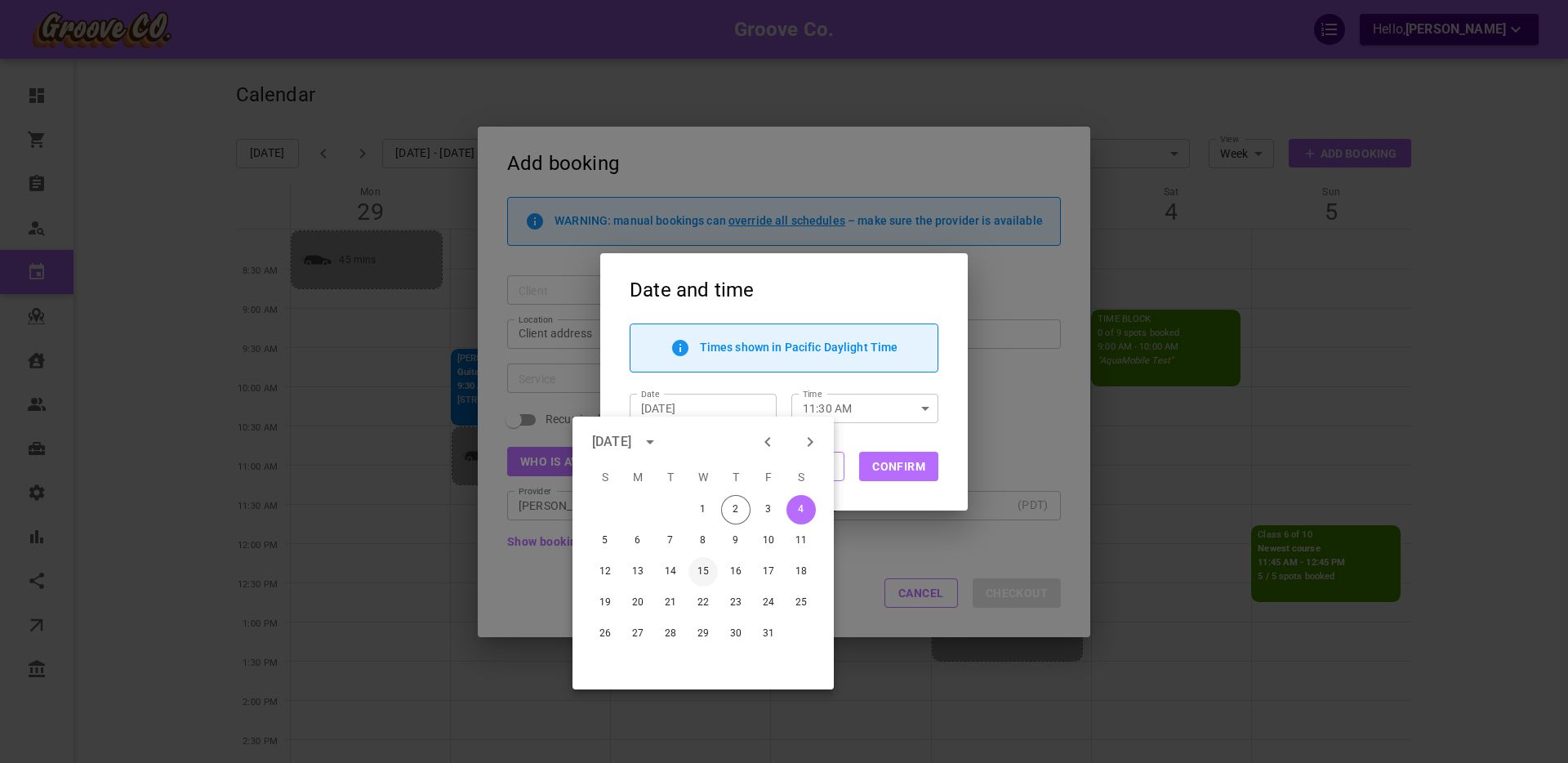
click at [706, 562] on button "15" at bounding box center [703, 571] width 29 height 29
type input "[DATE]"
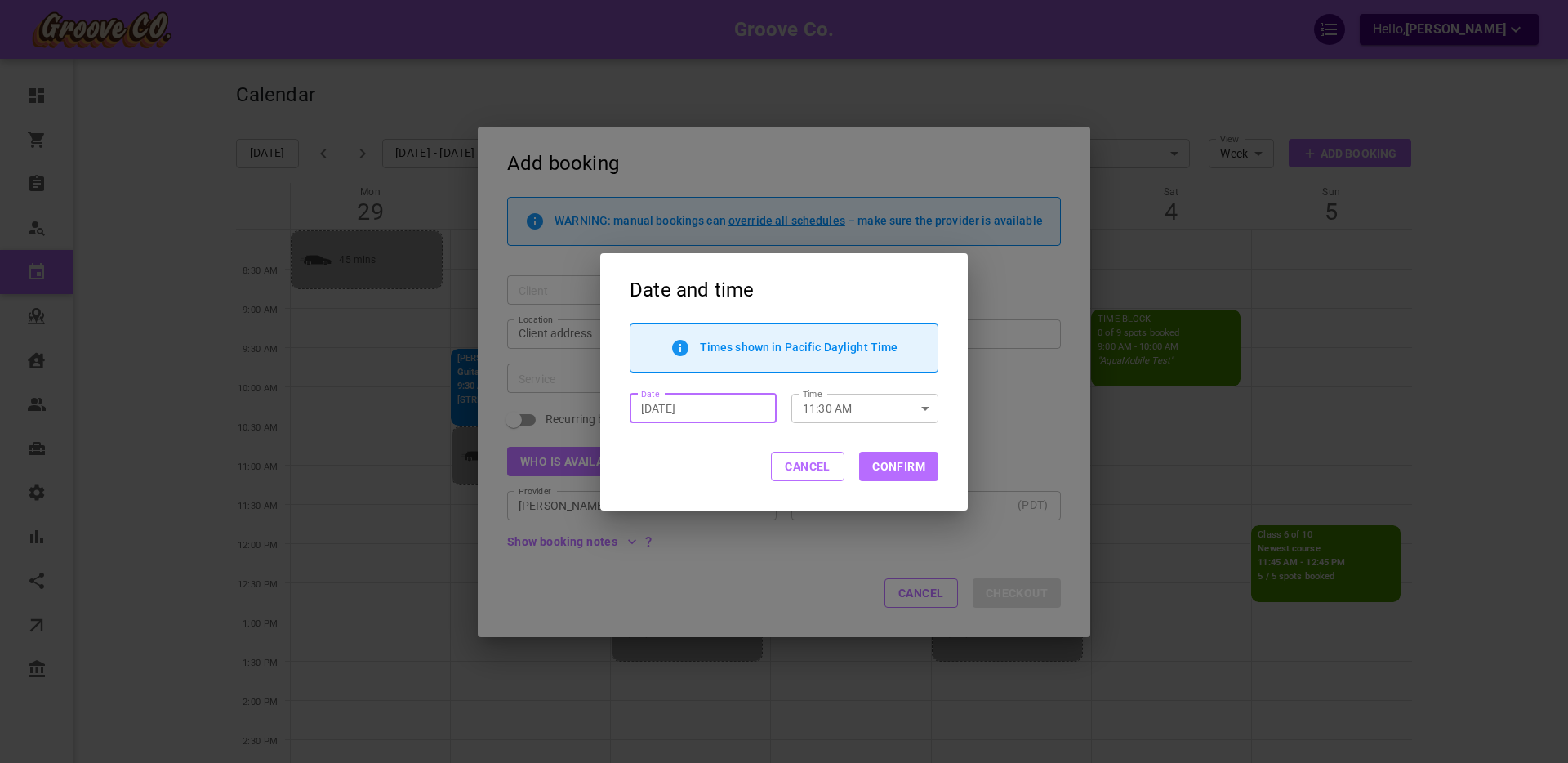
click at [886, 475] on button "Confirm" at bounding box center [898, 466] width 79 height 29
type input "[DATE] 11:30 AM"
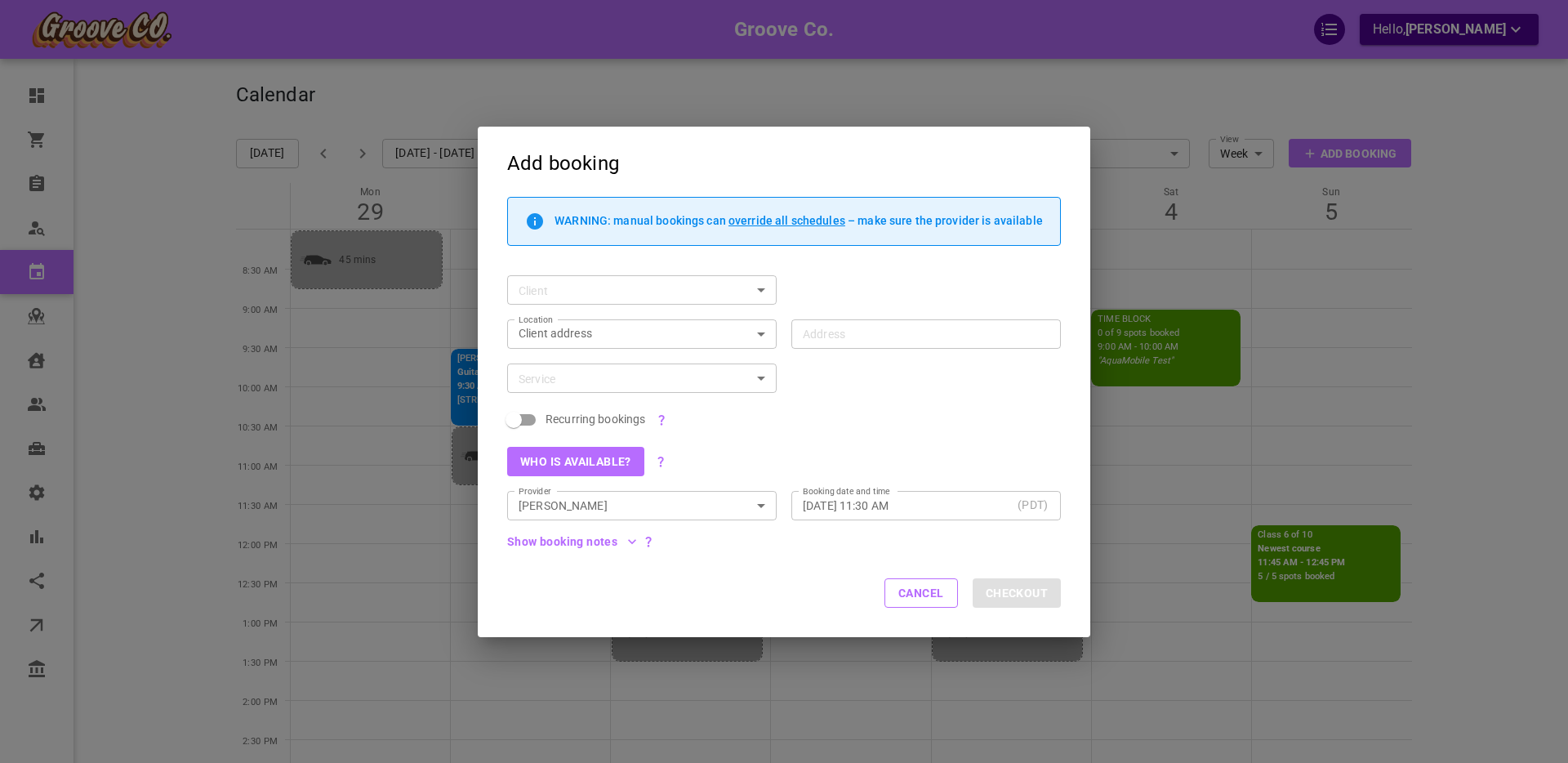
click at [632, 543] on icon "button" at bounding box center [632, 541] width 9 height 5
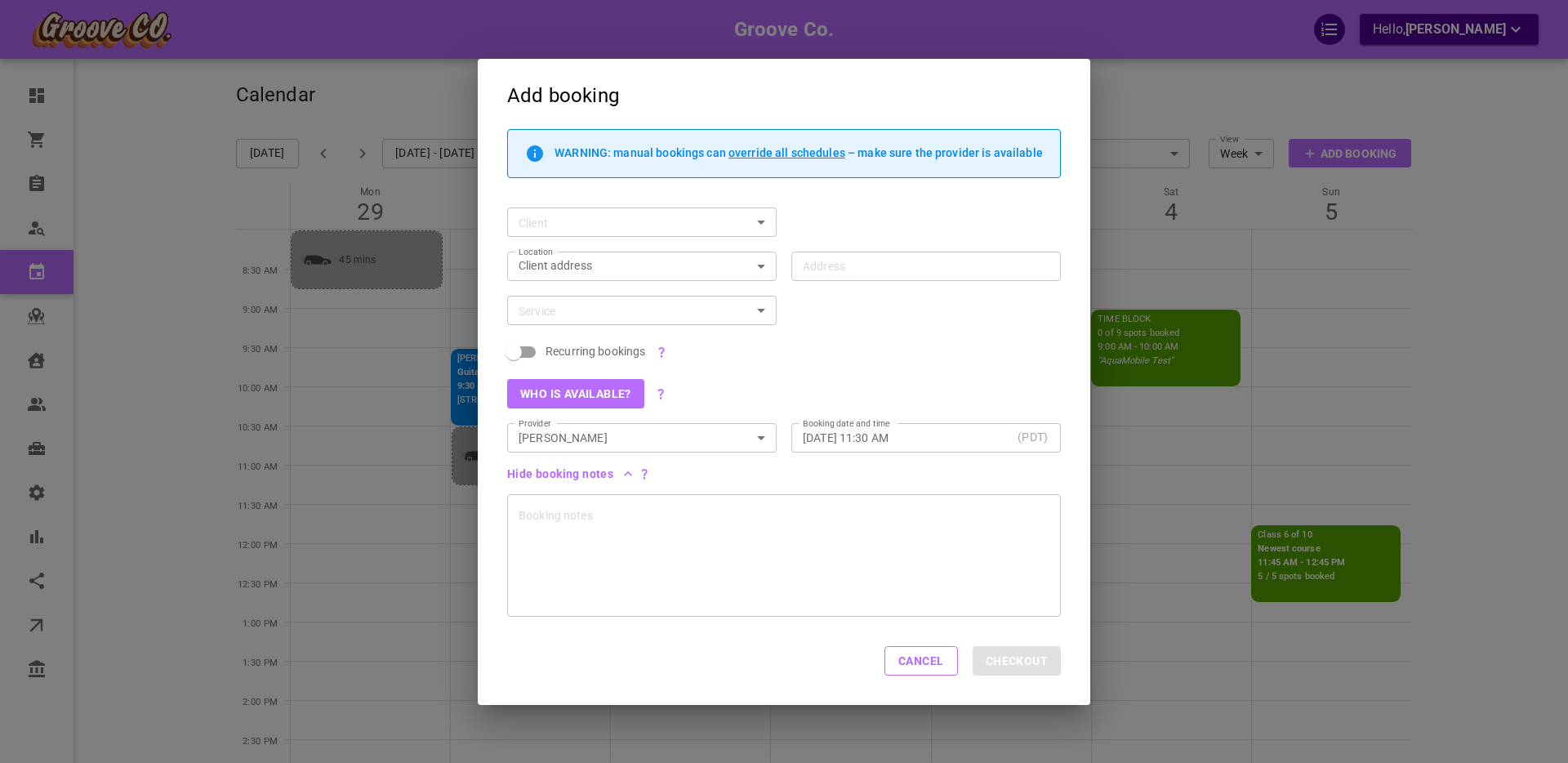
click at [631, 472] on icon "button" at bounding box center [627, 473] width 16 height 16
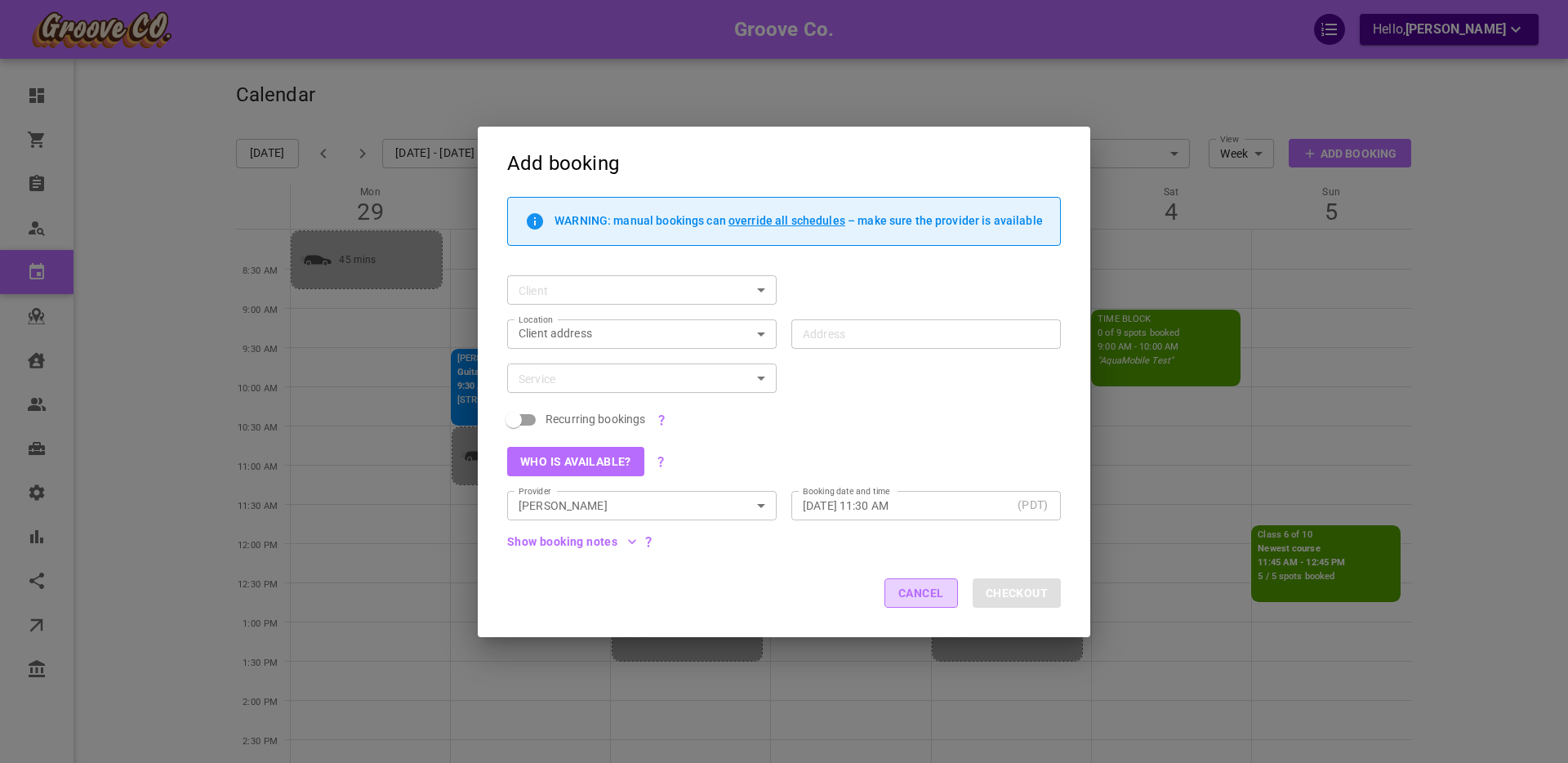
drag, startPoint x: 923, startPoint y: 596, endPoint x: 187, endPoint y: 613, distance: 736.2
click at [923, 596] on button "Cancel" at bounding box center [921, 593] width 73 height 29
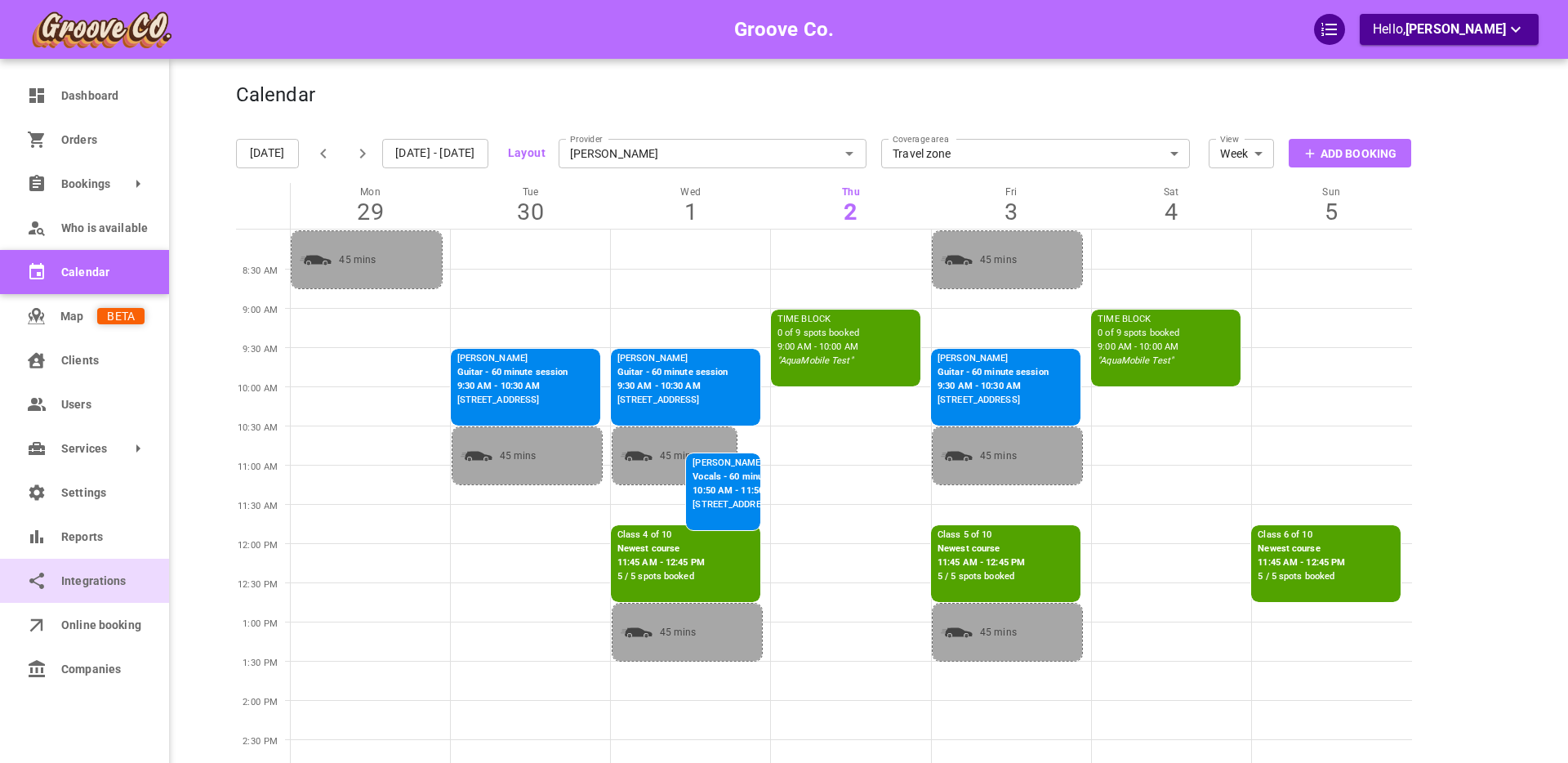
click at [54, 578] on link "Integrations" at bounding box center [85, 580] width 169 height 44
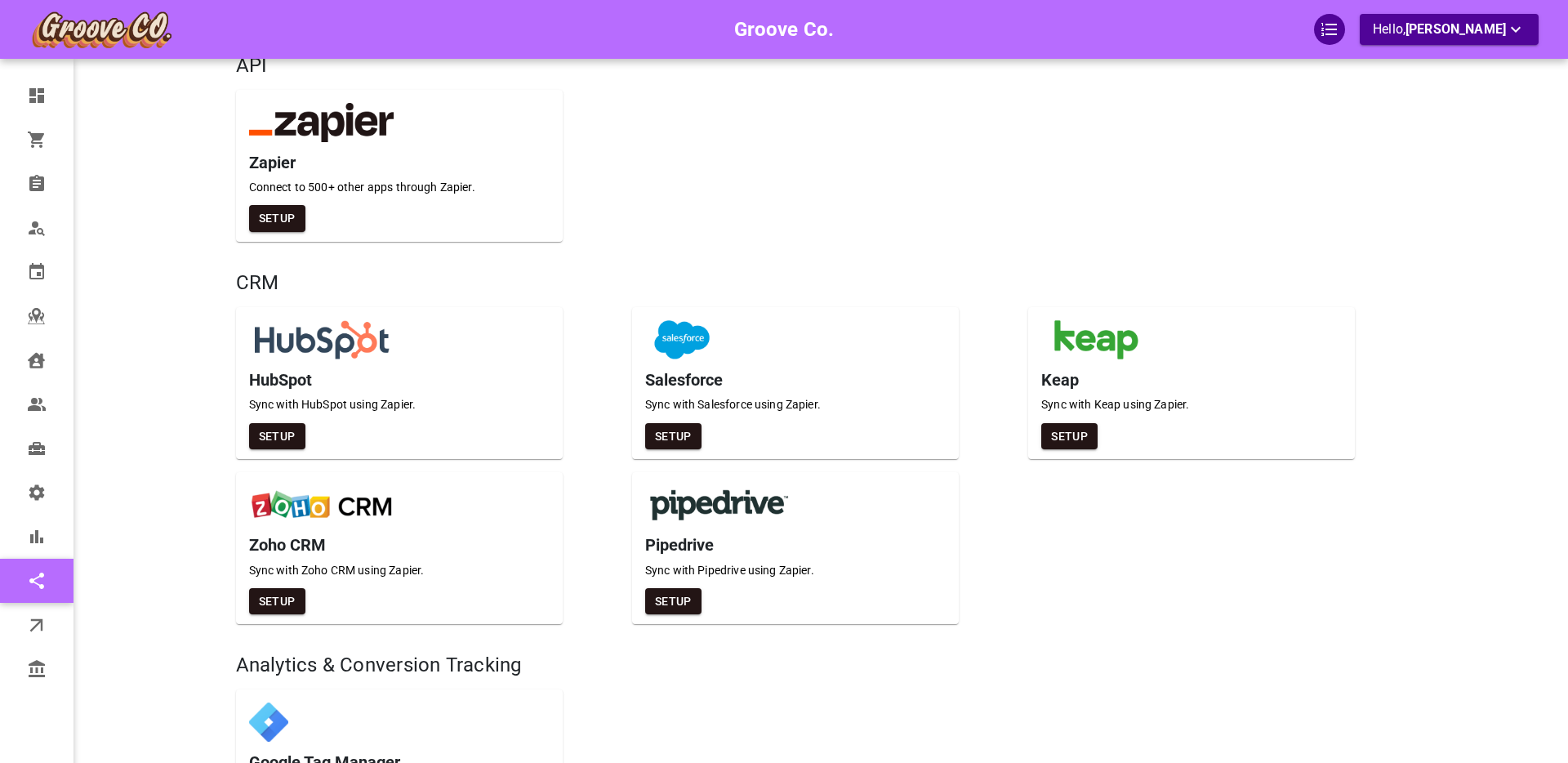
scroll to position [100, 0]
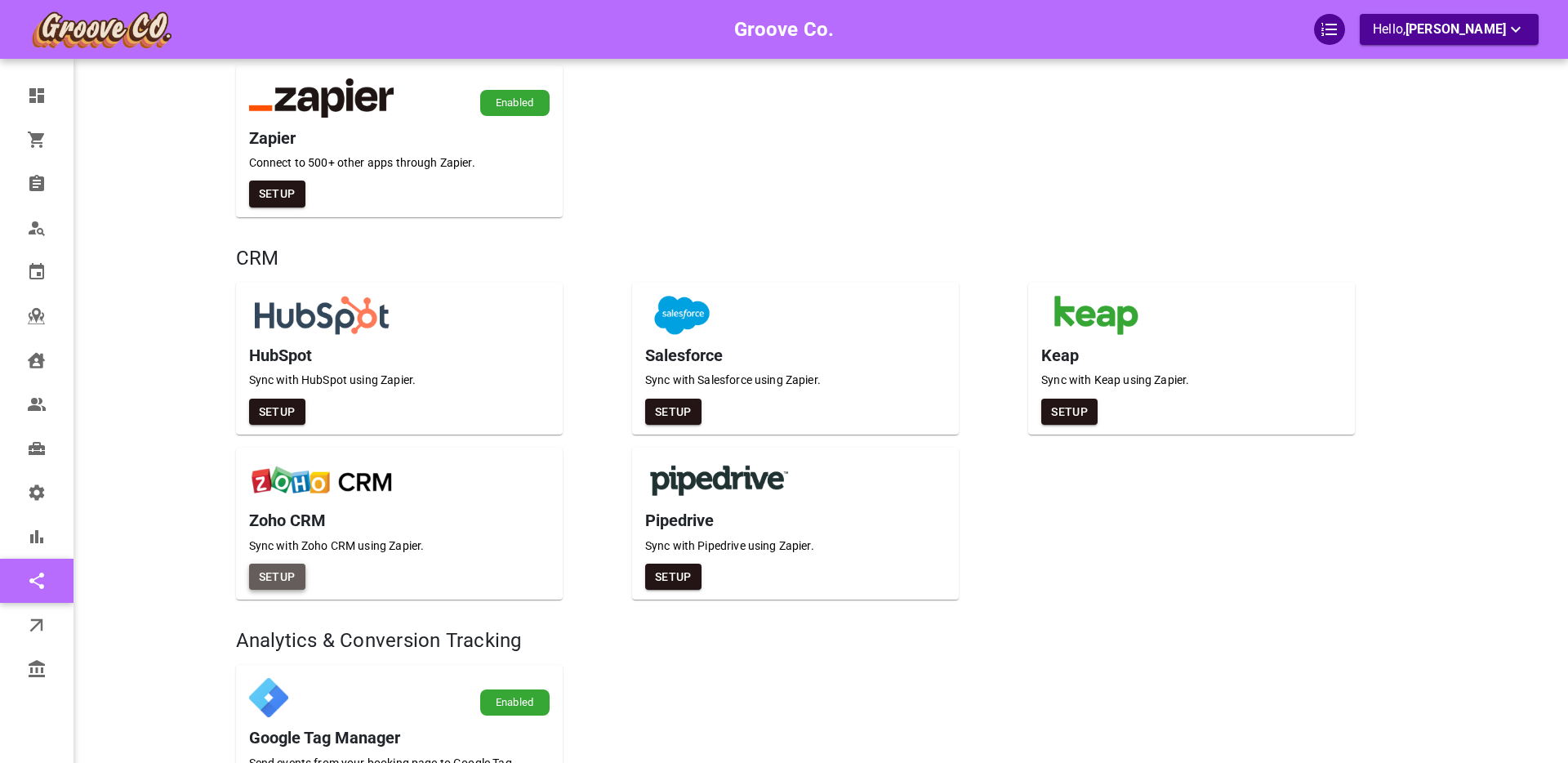
click at [283, 577] on button "Setup" at bounding box center [277, 577] width 56 height 27
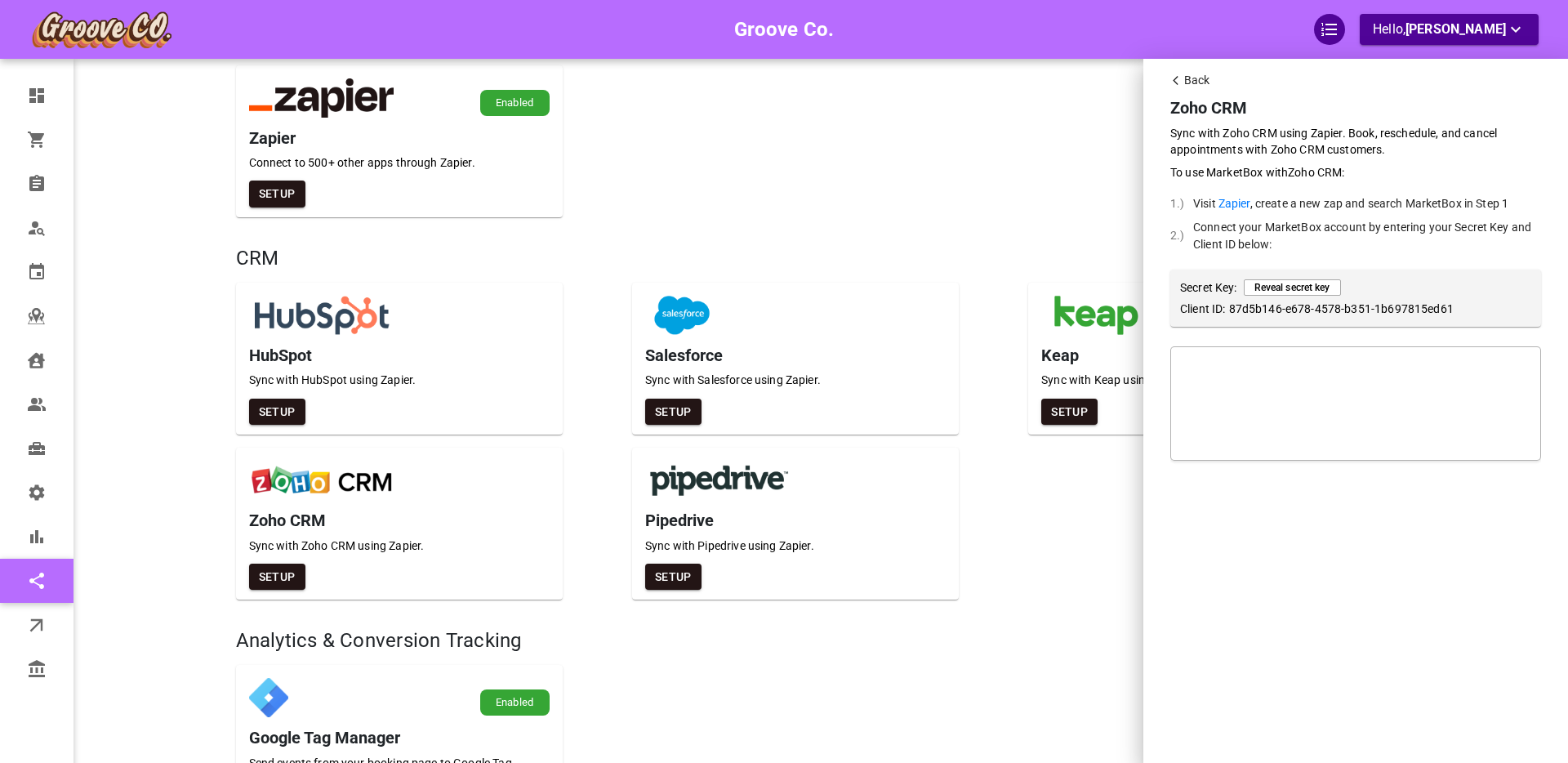
scroll to position [0, 0]
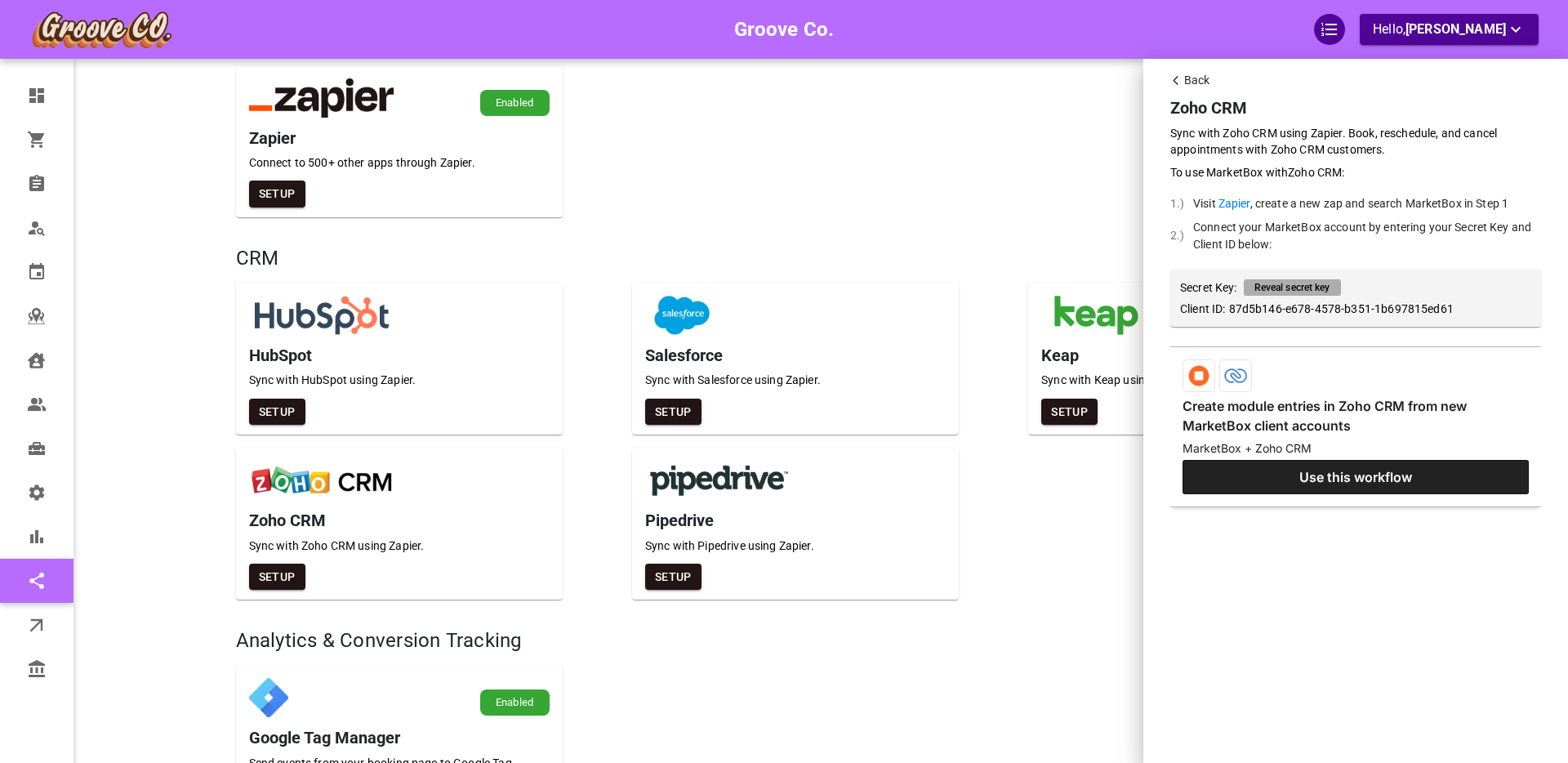
click at [1298, 289] on p "Reveal secret key" at bounding box center [1292, 286] width 76 height 14
